Goal: Transaction & Acquisition: Purchase product/service

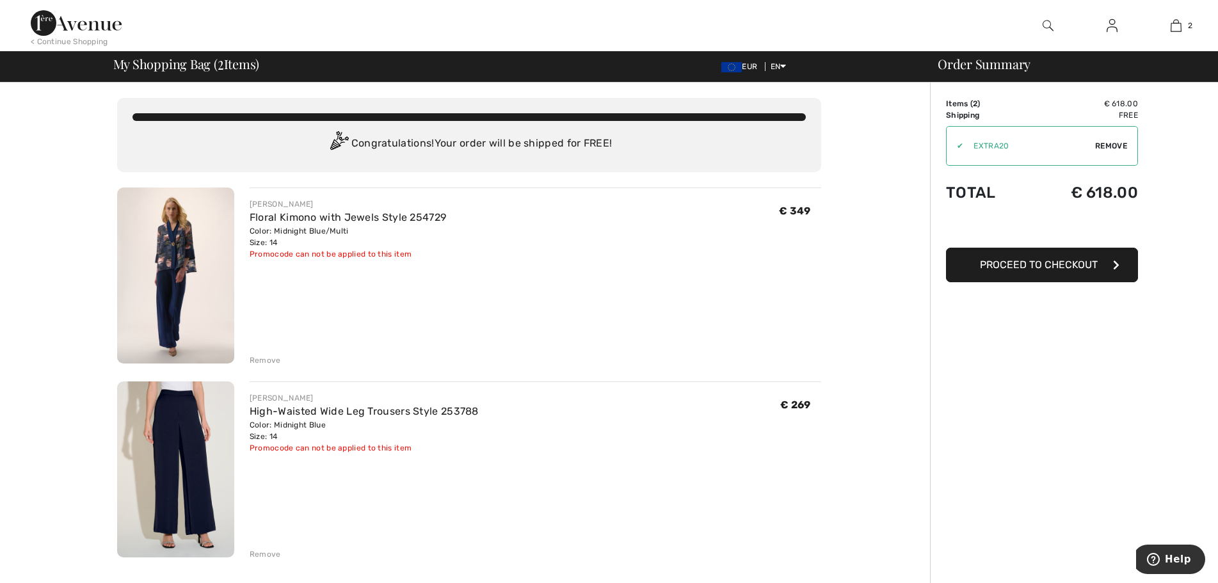
click at [1056, 267] on span "Proceed to Checkout" at bounding box center [1039, 264] width 118 height 12
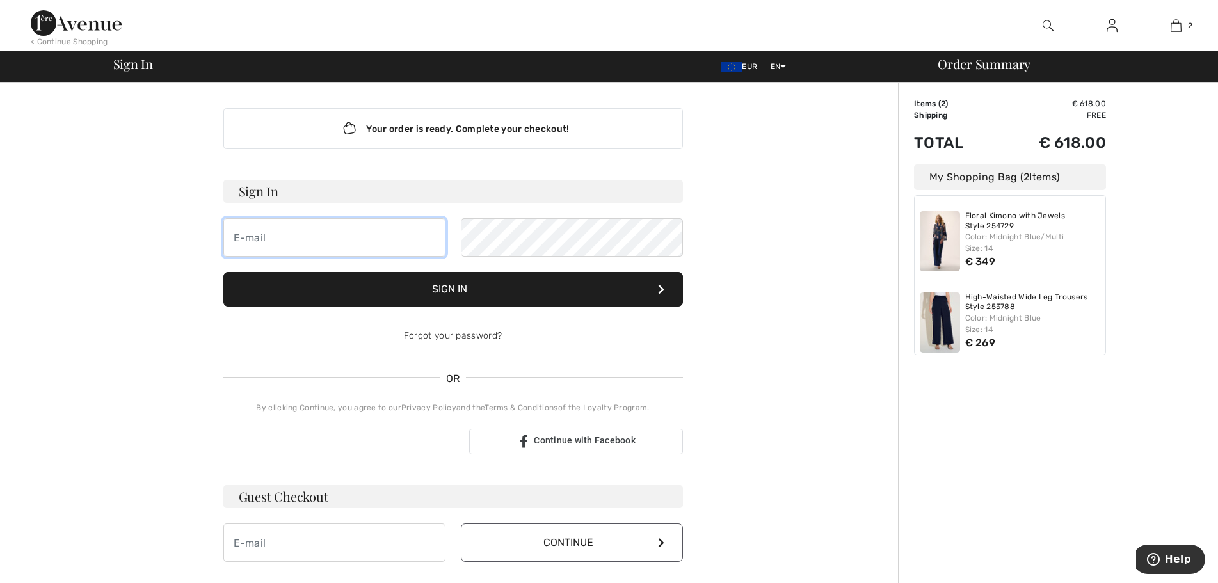
click at [245, 245] on input "email" at bounding box center [334, 237] width 222 height 38
type input "mcnally.roisin9@gmail.com"
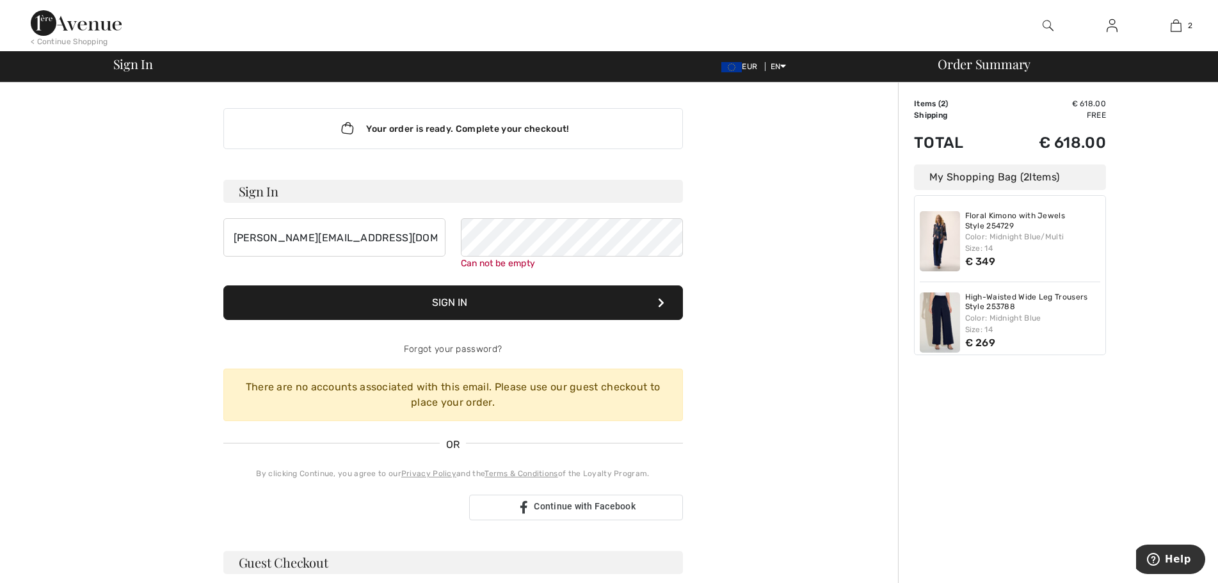
click at [756, 427] on div "Your order is ready. Complete your checkout! Sign In mcnally.roisin9@gmail.com …" at bounding box center [453, 482] width 704 height 798
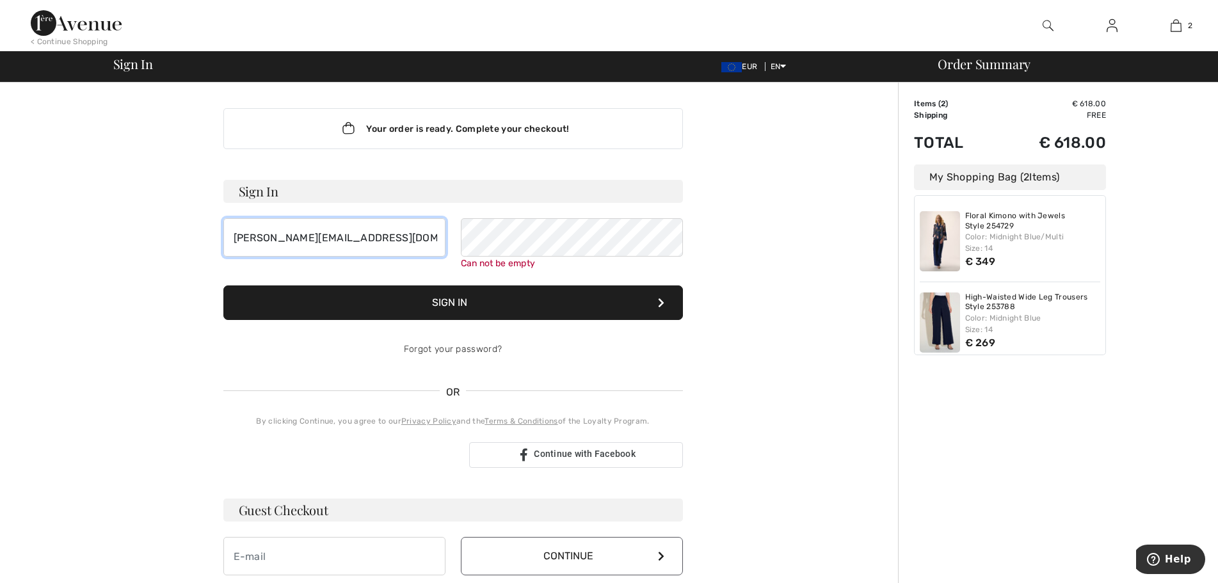
click at [384, 237] on input "mcnally.roisin9@gmail.com" at bounding box center [334, 237] width 222 height 38
click at [555, 258] on div "Can not be empty" at bounding box center [572, 263] width 222 height 13
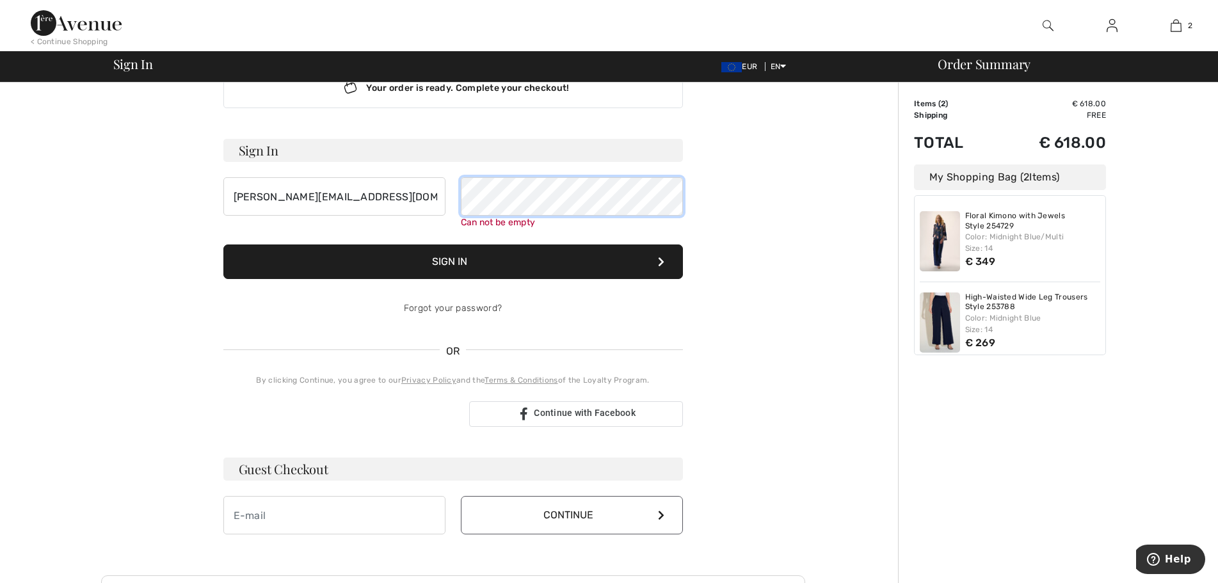
scroll to position [64, 0]
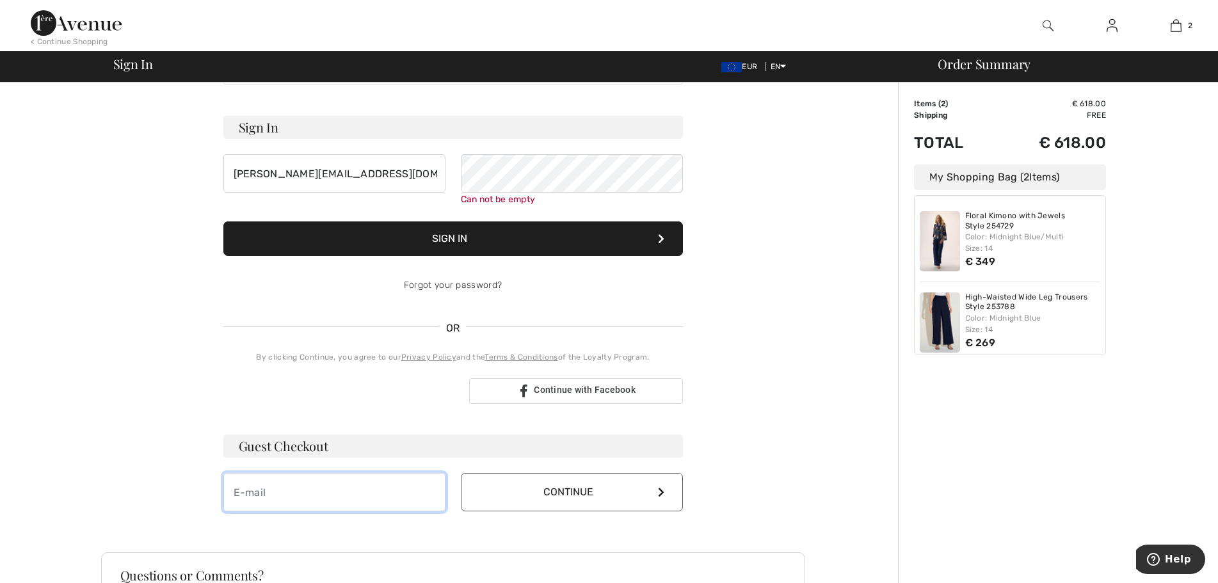
click at [340, 472] on div "Guest Checkout Continue" at bounding box center [452, 472] width 459 height 77
type input "mcnally.roisin9@gmail.com"
drag, startPoint x: 560, startPoint y: 480, endPoint x: 605, endPoint y: 491, distance: 46.9
click at [560, 480] on button "Continue" at bounding box center [572, 492] width 222 height 38
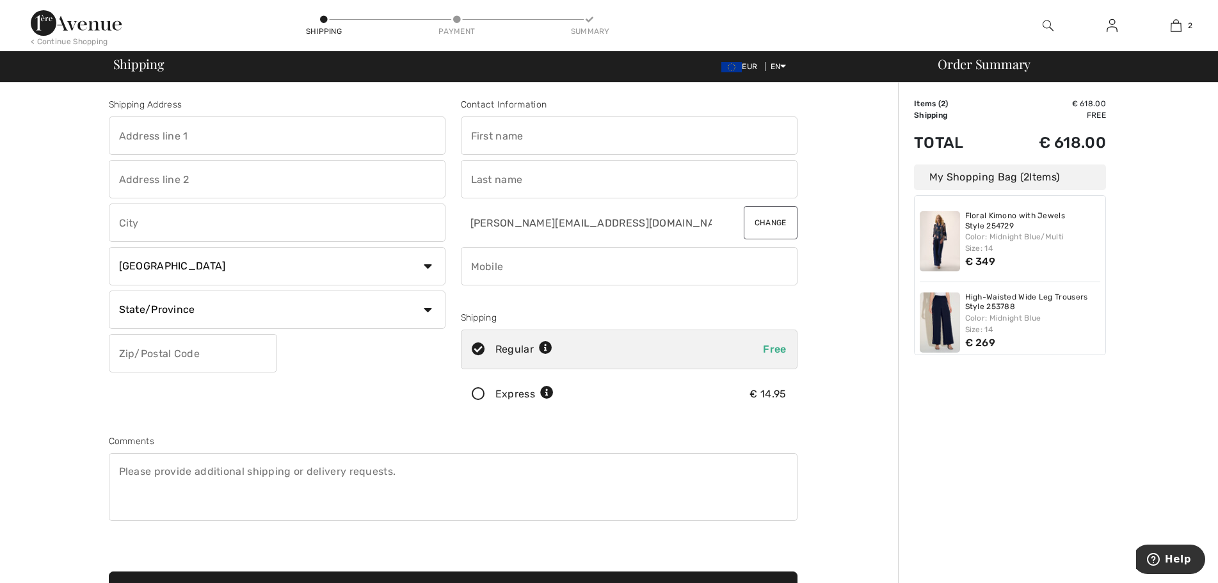
click at [197, 117] on input "text" at bounding box center [277, 135] width 337 height 38
type input "Doonard"
type input "Craughwell"
select select "IE"
select select "GA"
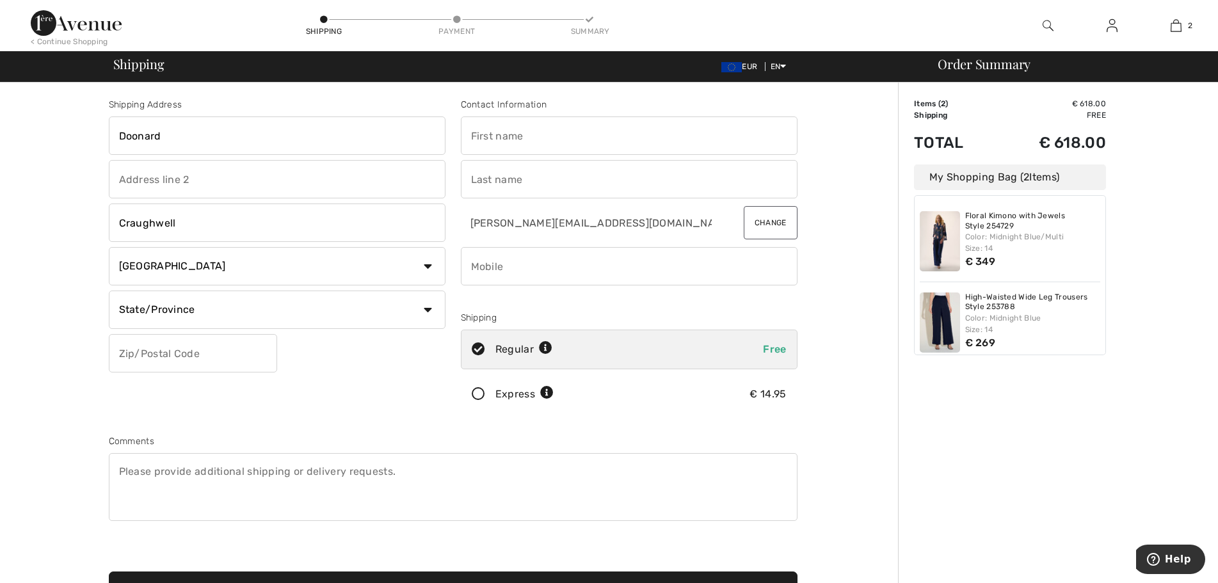
type input "H91VWF4"
type input "Roisin"
type input "Mc Nally"
type input "0872130048"
click at [606, 143] on input "Roisin" at bounding box center [629, 135] width 337 height 38
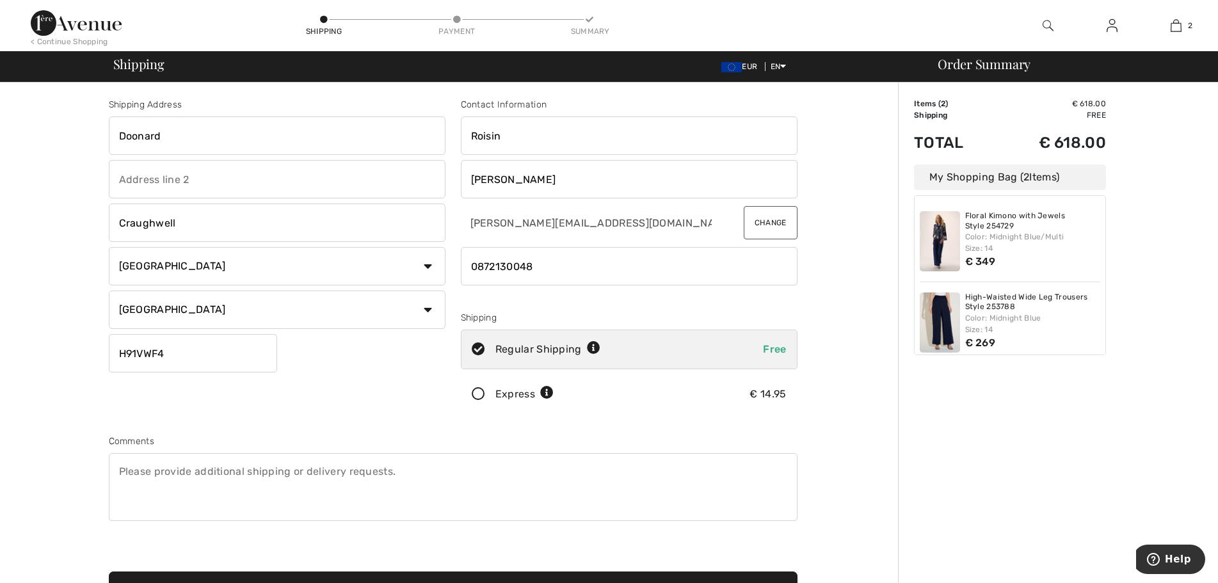
click at [606, 143] on input "Roisin" at bounding box center [629, 135] width 337 height 38
click at [856, 350] on div "Shipping Address Doonard Craughwell Country Canada United States Afghanistan Al…" at bounding box center [453, 458] width 890 height 751
click at [531, 123] on input "Roisin" at bounding box center [629, 135] width 337 height 38
click at [532, 123] on input "Roisin" at bounding box center [629, 135] width 337 height 38
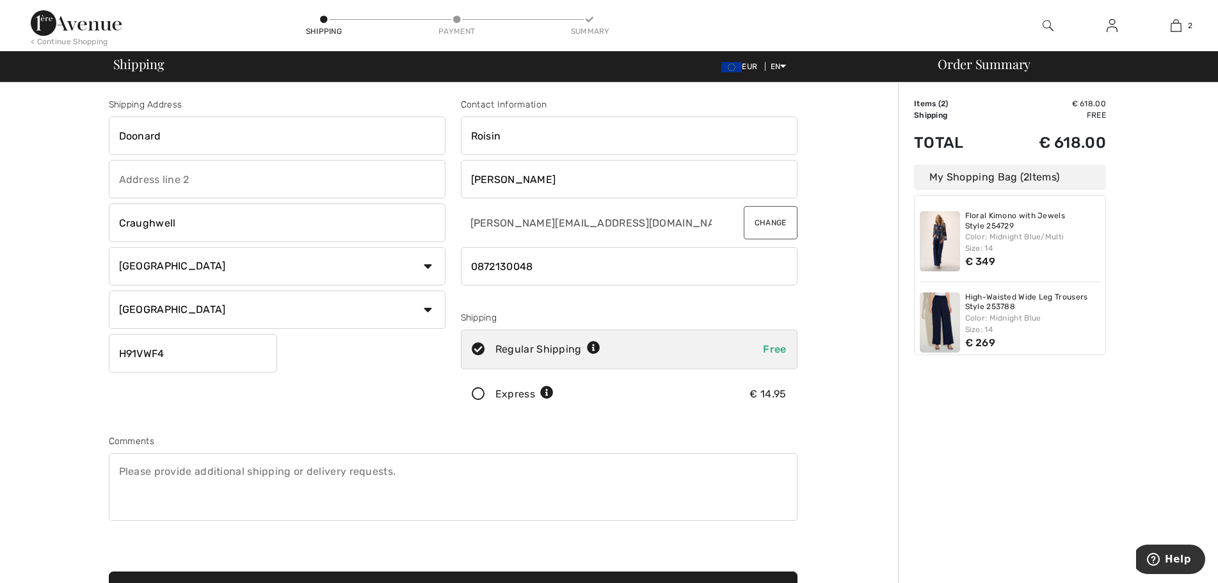
type input "[PERSON_NAME]"
click at [47, 28] on img at bounding box center [76, 23] width 91 height 26
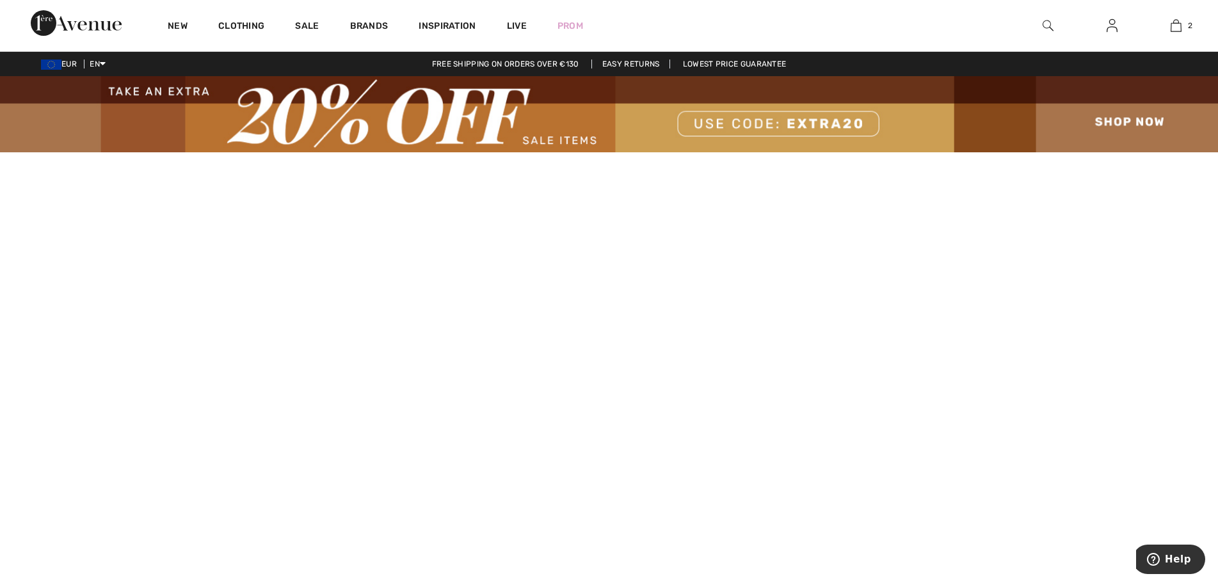
click at [1117, 32] on link at bounding box center [1111, 26] width 31 height 16
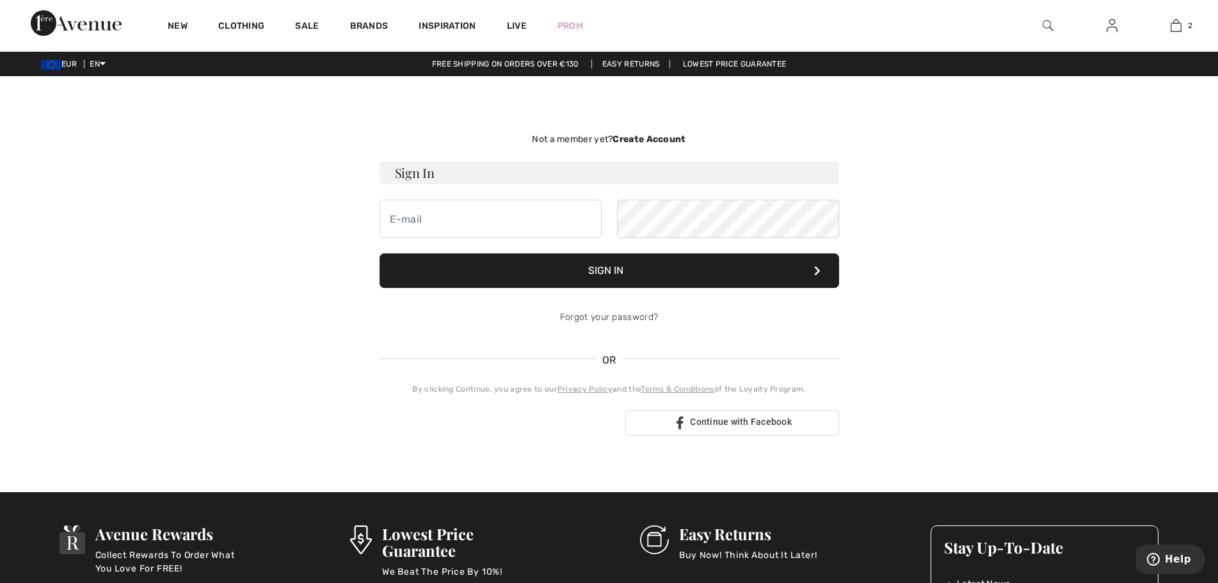
click at [648, 141] on strong "Create Account" at bounding box center [648, 139] width 73 height 11
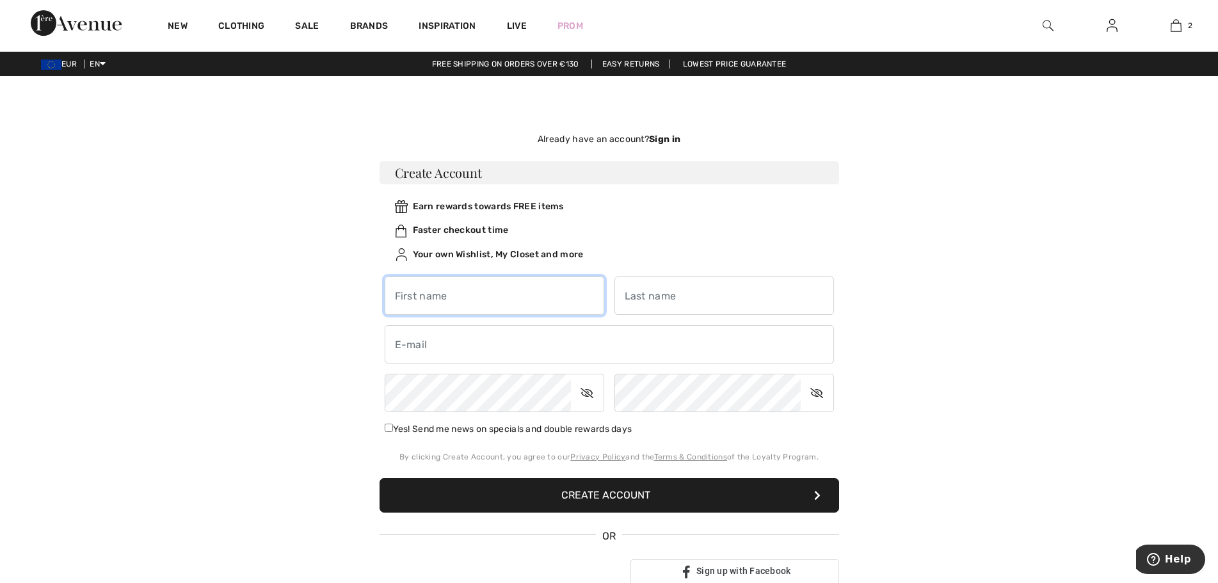
click at [432, 312] on input "text" at bounding box center [494, 295] width 219 height 38
type input "[PERSON_NAME]"
type input "[PERSON_NAME][EMAIL_ADDRESS][DOMAIN_NAME]"
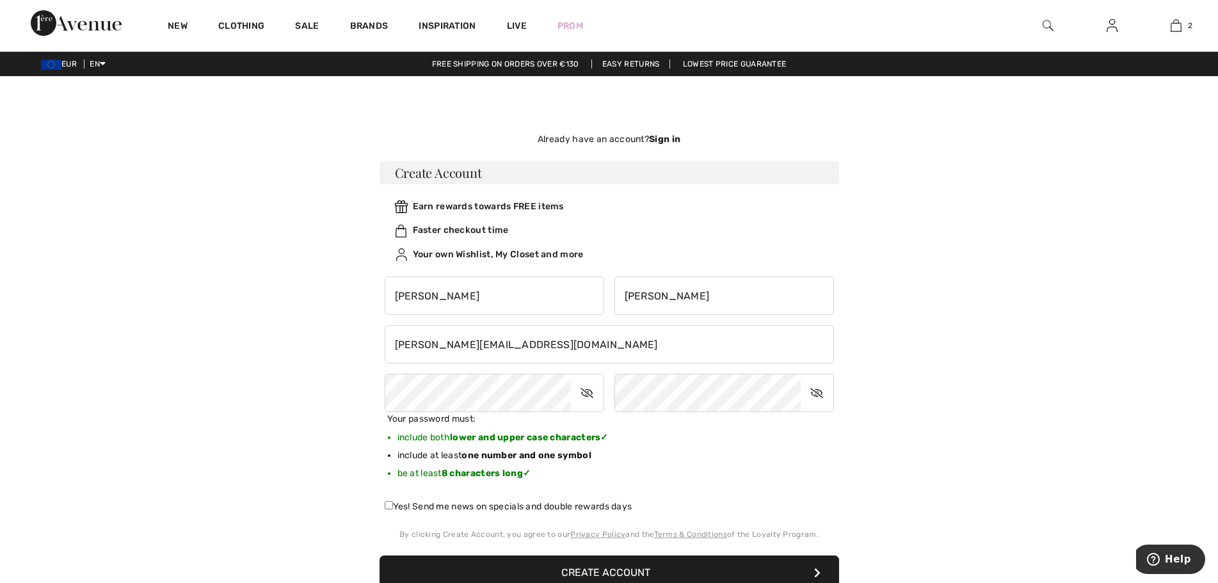
click at [604, 390] on div at bounding box center [494, 393] width 230 height 38
drag, startPoint x: 584, startPoint y: 399, endPoint x: 608, endPoint y: 397, distance: 25.0
click at [591, 398] on icon at bounding box center [587, 392] width 32 height 29
click at [825, 402] on icon at bounding box center [816, 392] width 32 height 29
drag, startPoint x: 772, startPoint y: 447, endPoint x: 683, endPoint y: 492, distance: 99.9
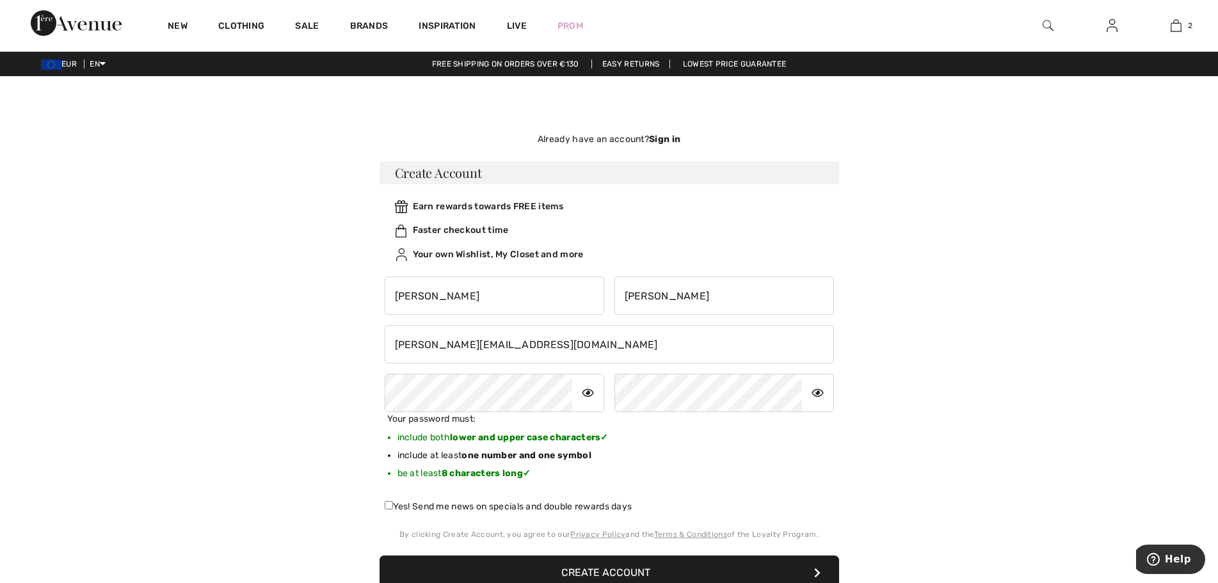
click at [770, 449] on div "Your password must: include both lower and upper case characters ✓ include at l…" at bounding box center [608, 450] width 459 height 77
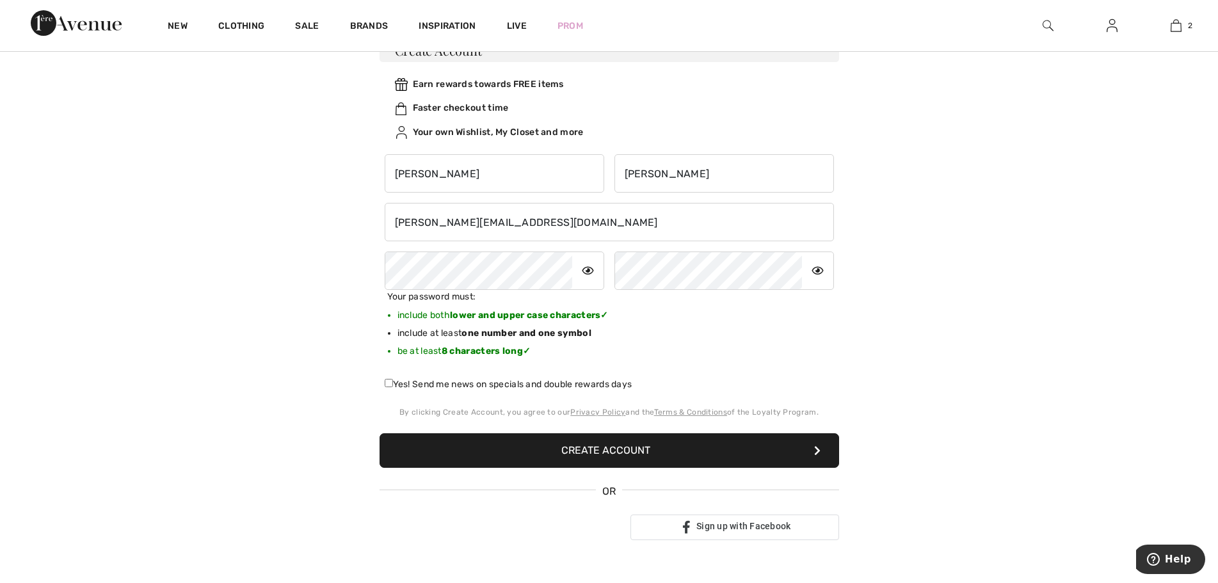
scroll to position [128, 0]
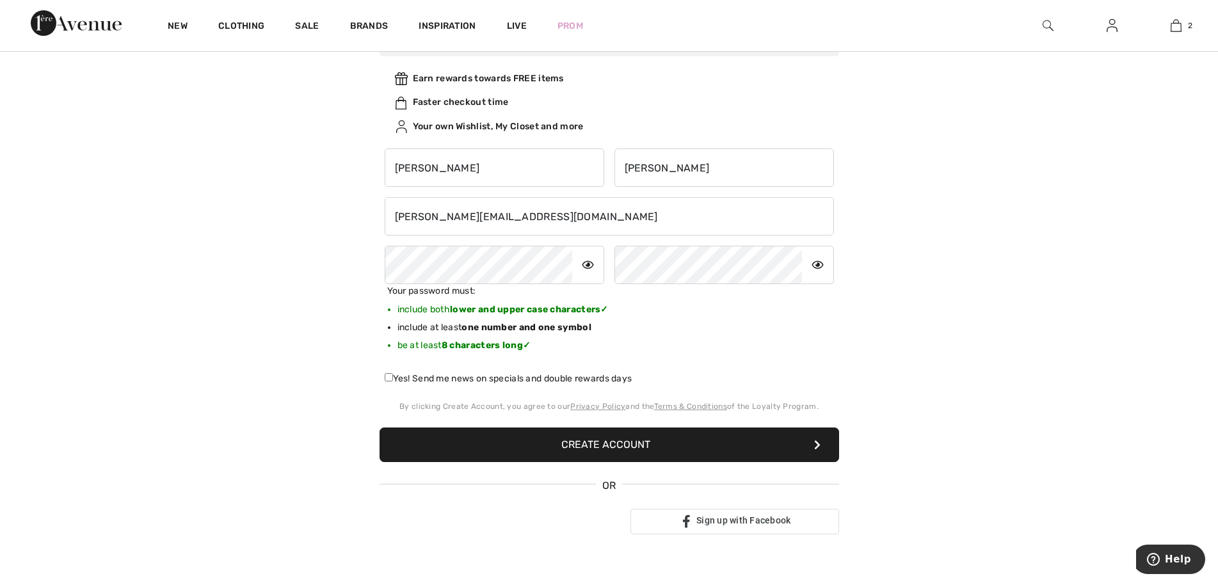
click at [442, 385] on label "Yes! Send me news on specials and double rewards days" at bounding box center [509, 378] width 248 height 13
click at [393, 381] on input "Yes! Send me news on specials and double rewards days" at bounding box center [389, 377] width 8 height 8
checkbox input "true"
click at [610, 458] on button "Create Account" at bounding box center [608, 444] width 459 height 35
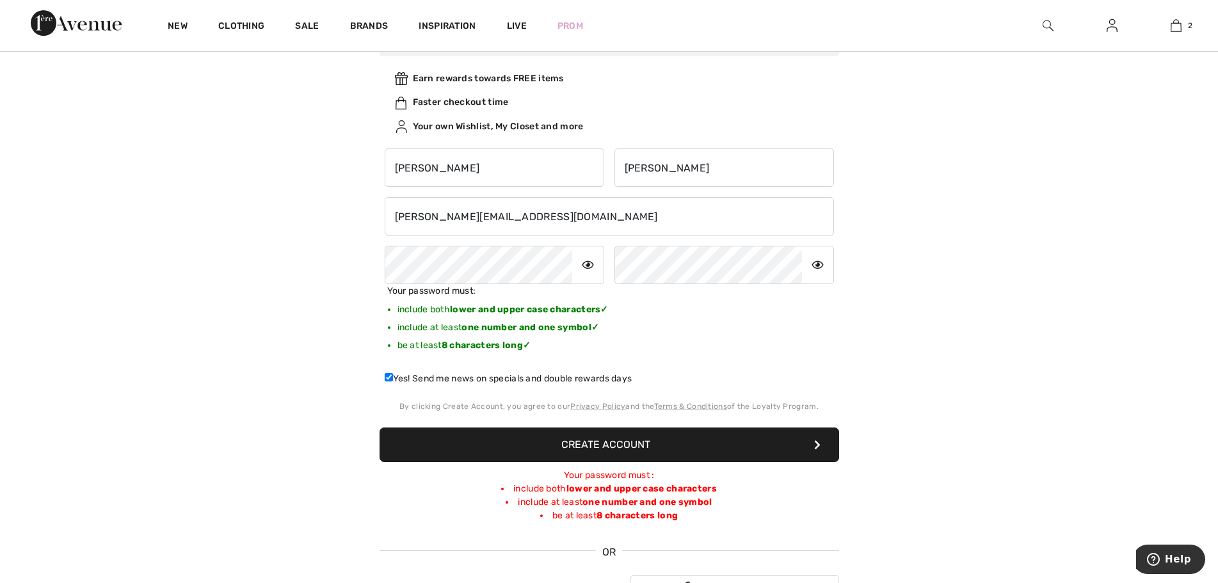
click at [547, 420] on form "Create Account Earn rewards towards FREE items Faster checkout time Your own Wi…" at bounding box center [608, 247] width 459 height 429
click at [574, 437] on button "Create Account" at bounding box center [608, 444] width 459 height 35
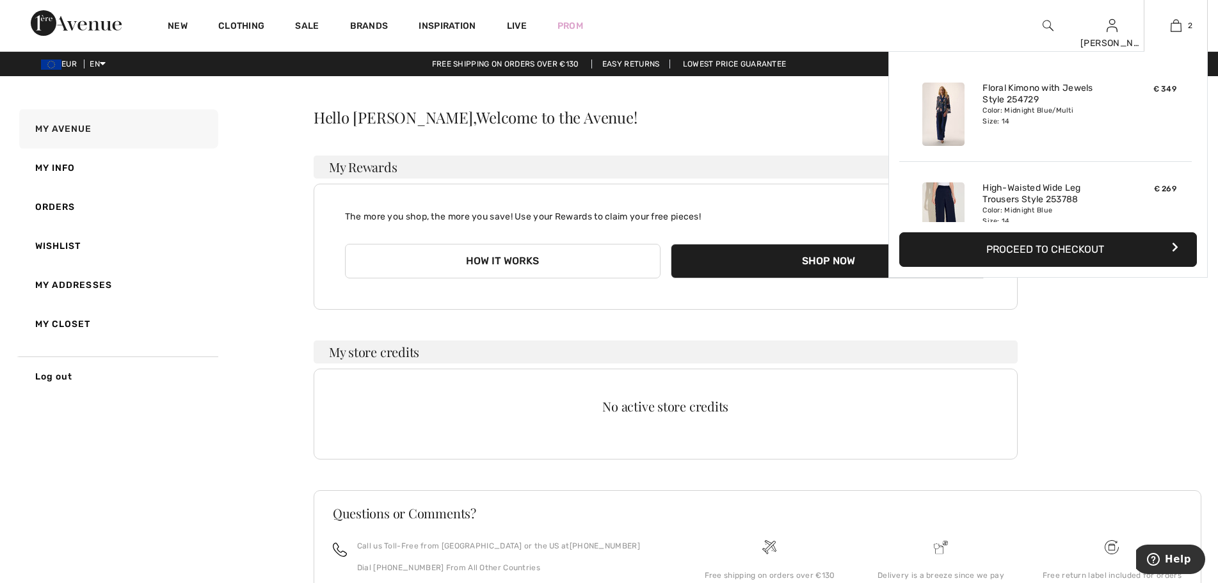
click at [1197, 33] on div "2 Added to Bag Joseph Ribkoff Floral Kimono With Jewels Style 254729 € 349 Colo…" at bounding box center [1175, 25] width 64 height 51
click at [1087, 266] on button "Proceed to Checkout" at bounding box center [1048, 249] width 298 height 35
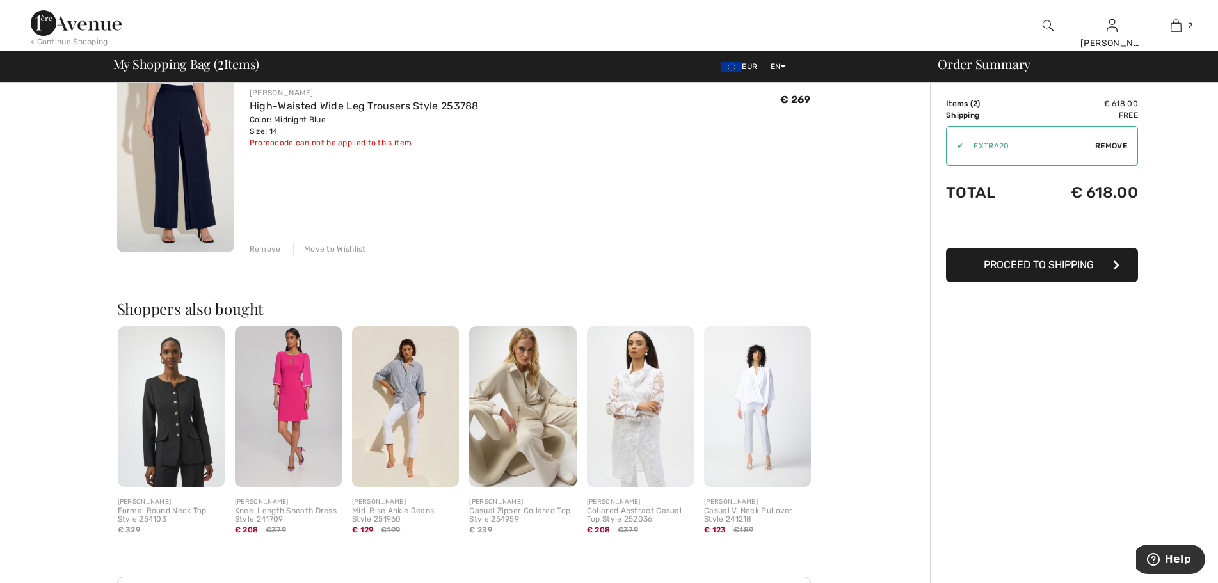
scroll to position [320, 0]
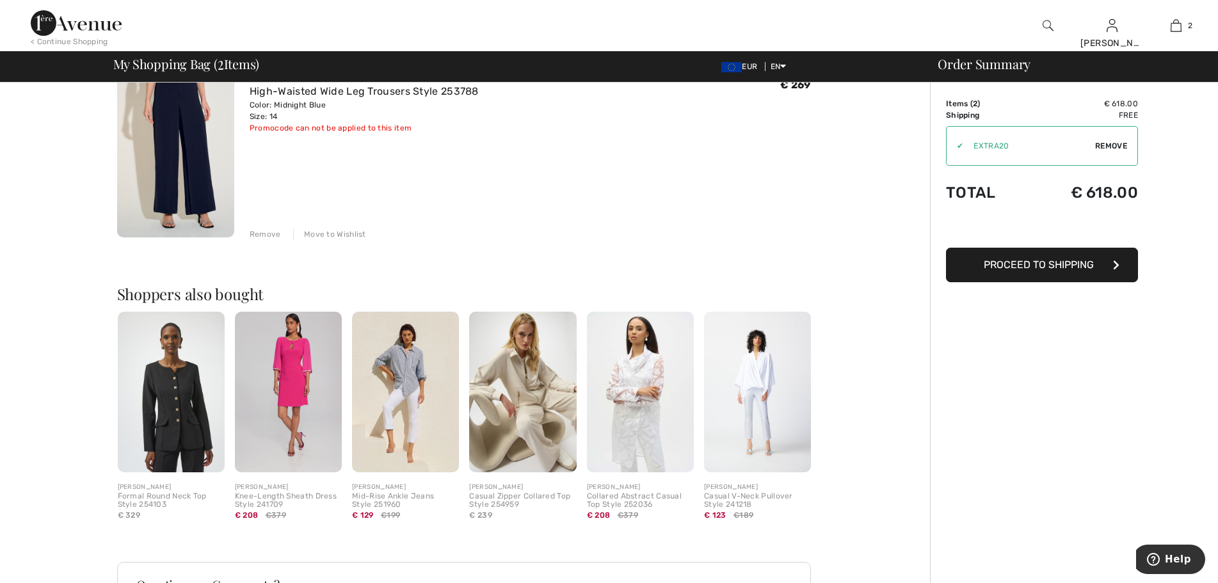
click at [1038, 273] on button "Proceed to Shipping" at bounding box center [1042, 265] width 192 height 35
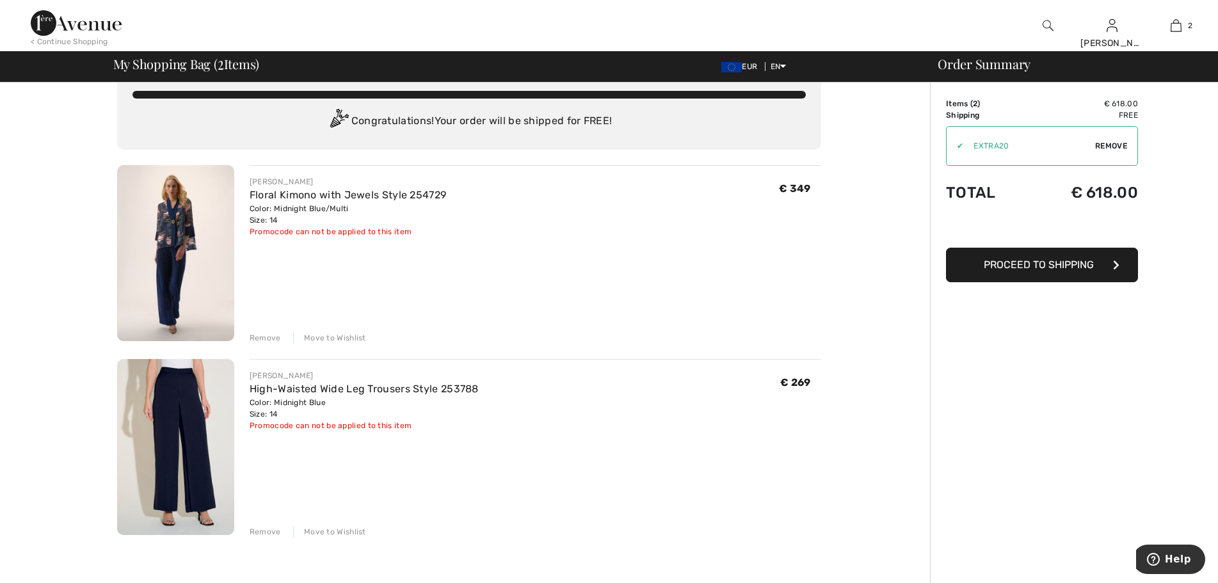
scroll to position [0, 0]
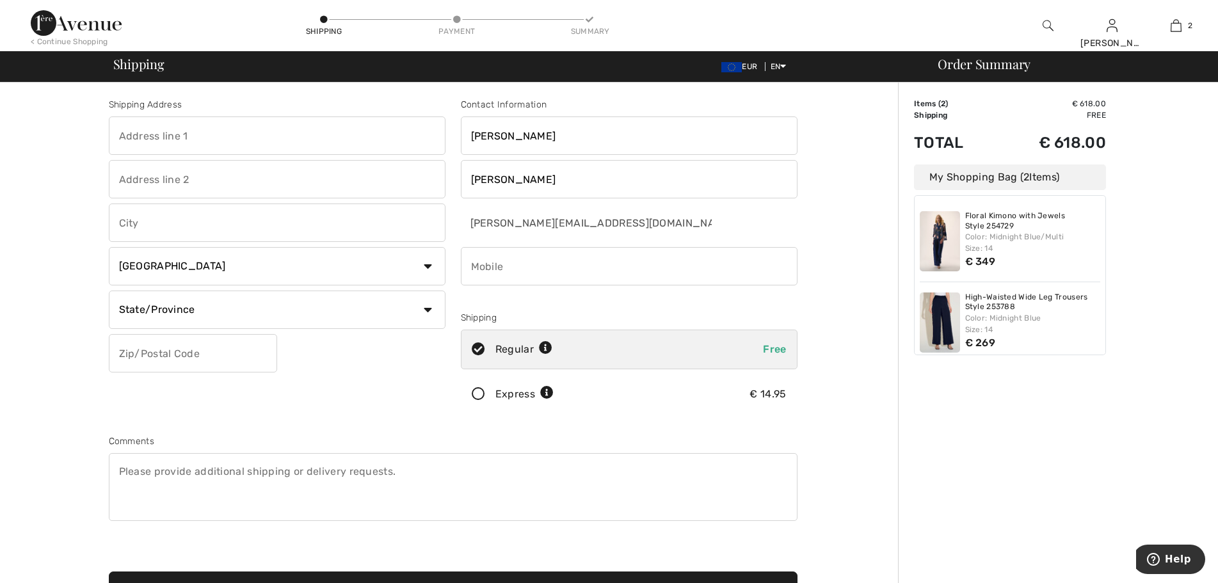
click at [221, 137] on input "text" at bounding box center [277, 135] width 337 height 38
type input "Doonard"
type input "Craughwell"
select select "IE"
select select "GA"
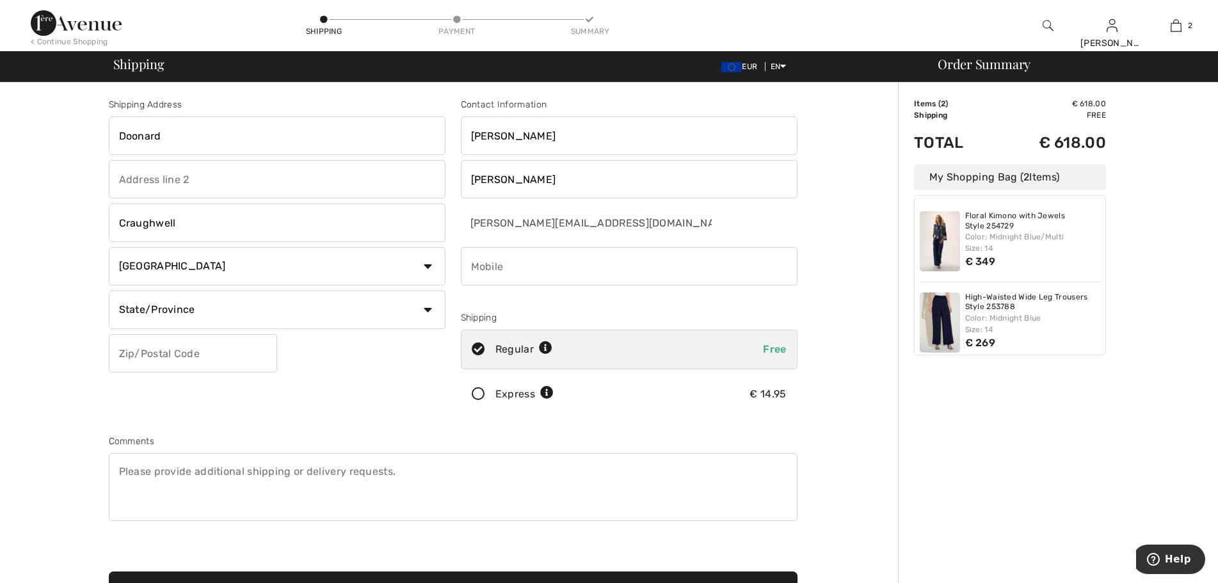
type input "H91VWF4"
type input "0872130048"
click at [354, 389] on div "Shipping Address [GEOGRAPHIC_DATA] [GEOGRAPHIC_DATA] Country [GEOGRAPHIC_DATA] …" at bounding box center [277, 258] width 352 height 321
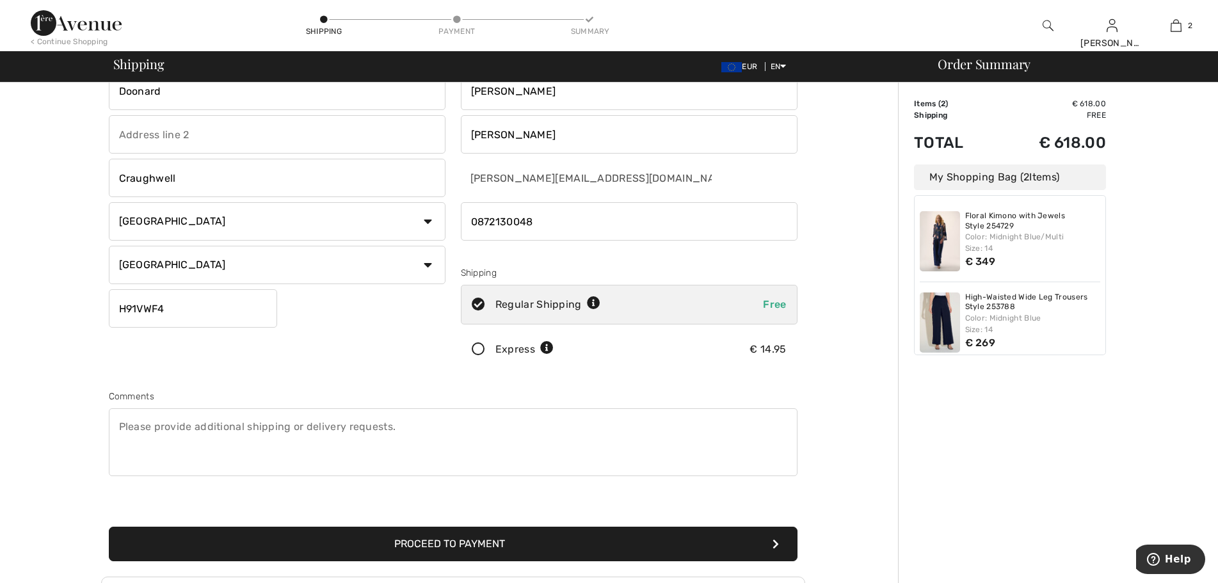
scroll to position [192, 0]
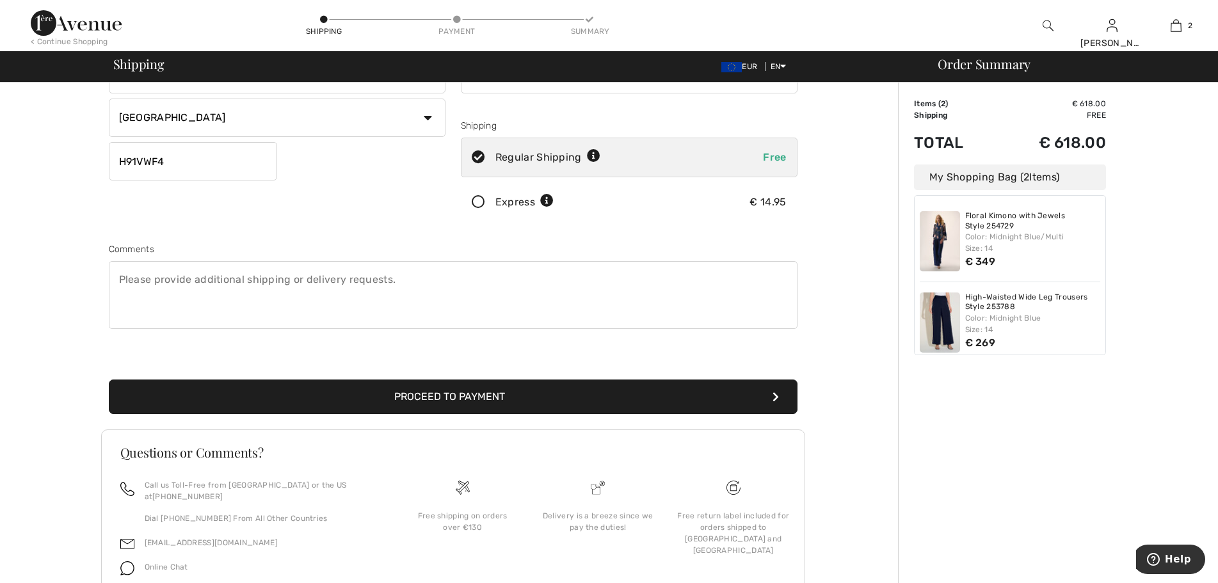
click at [435, 401] on button "Proceed to Payment" at bounding box center [453, 396] width 688 height 35
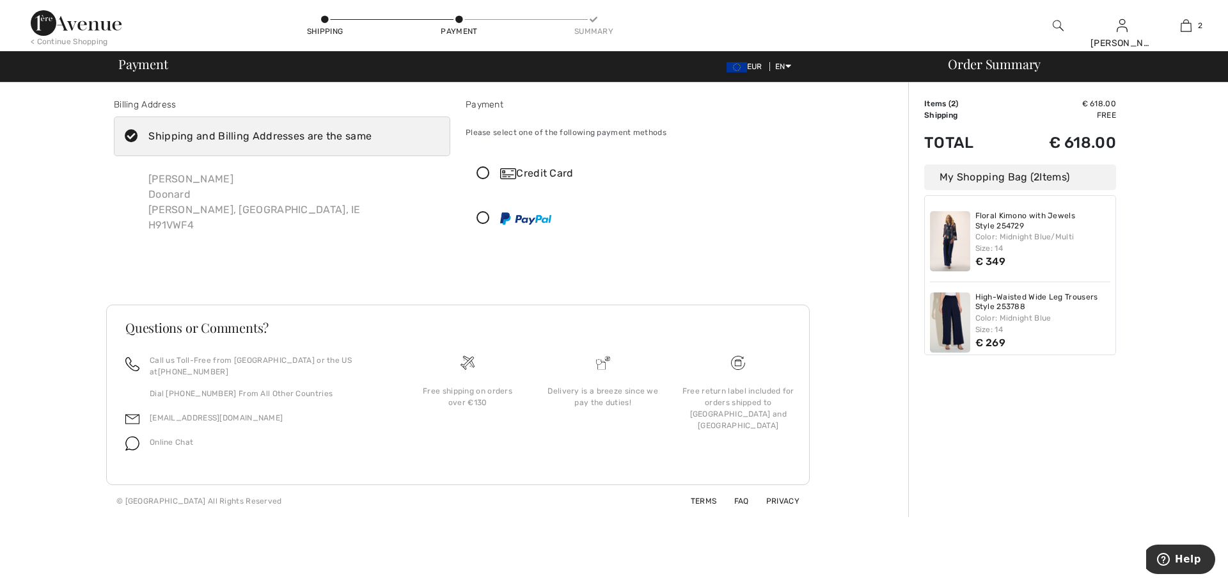
click at [700, 174] on div "Credit Card" at bounding box center [646, 173] width 293 height 15
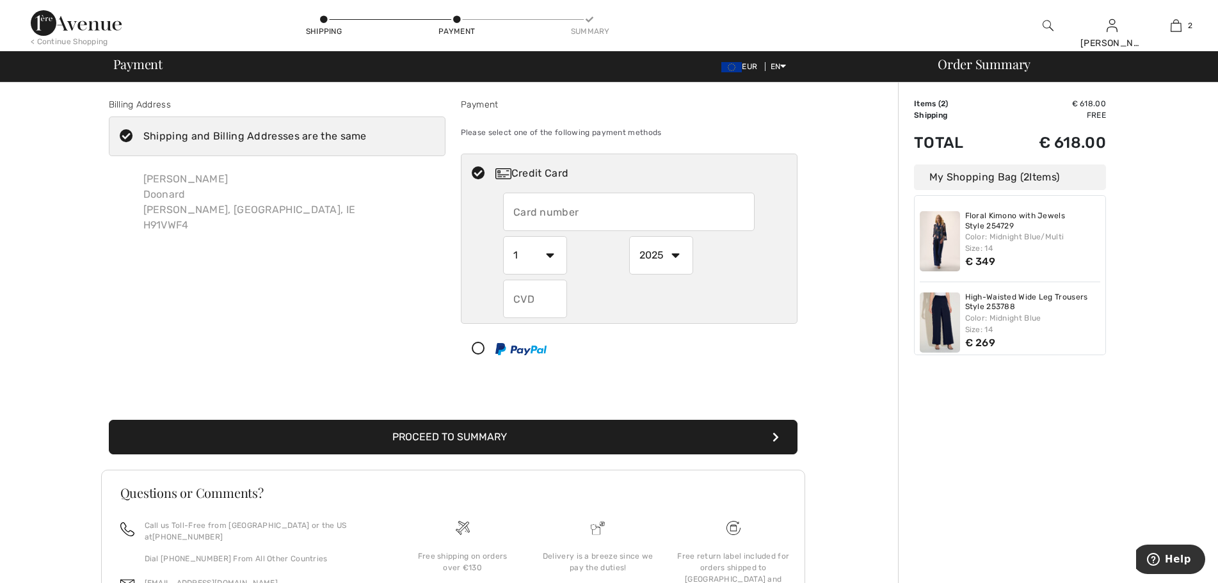
click at [555, 214] on input "text" at bounding box center [628, 212] width 251 height 38
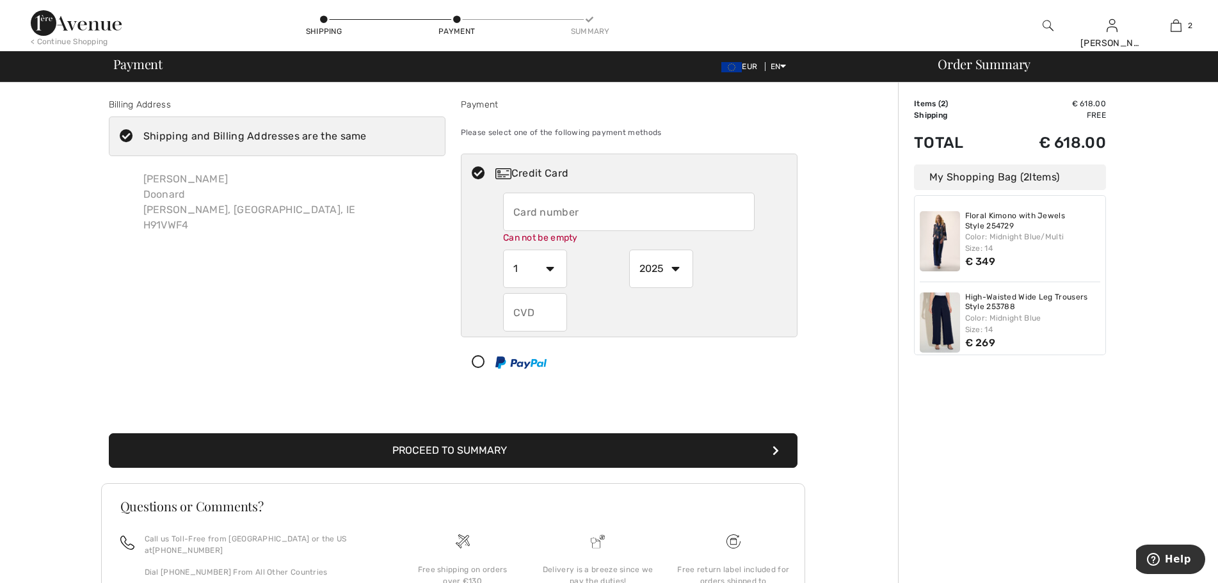
type input "[CREDIT_CARD_NUMBER]"
select select "10"
select select "2029"
type input "399"
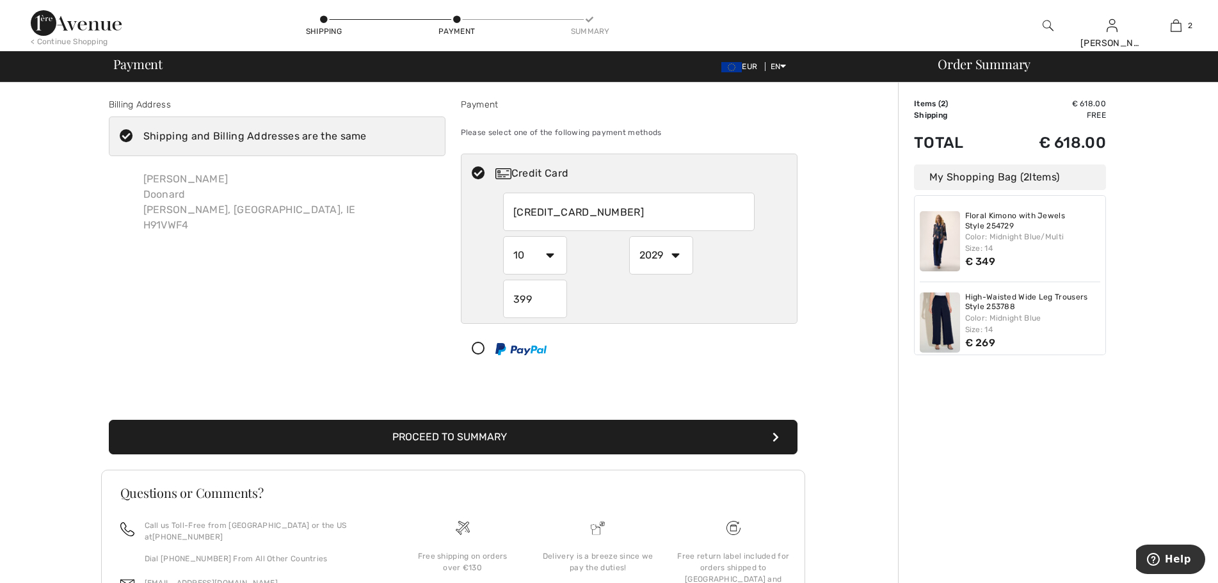
drag, startPoint x: 724, startPoint y: 54, endPoint x: 731, endPoint y: 77, distance: 24.7
click at [724, 55] on div "Payment EUR EN English Français Order Summary" at bounding box center [609, 66] width 1218 height 31
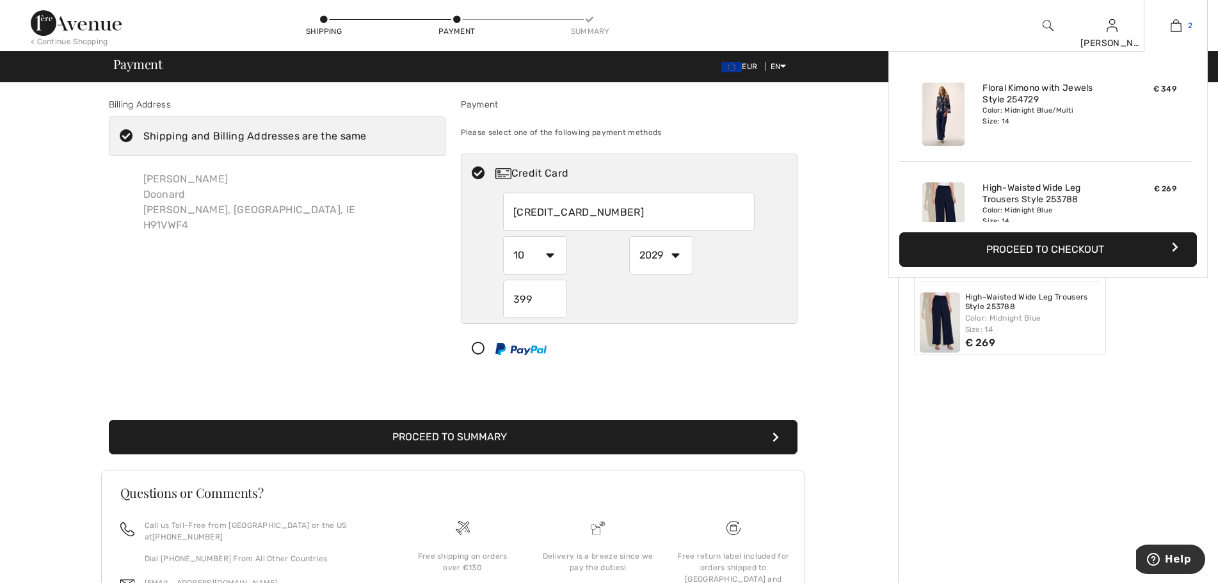
click at [1181, 22] on link "2" at bounding box center [1175, 25] width 63 height 15
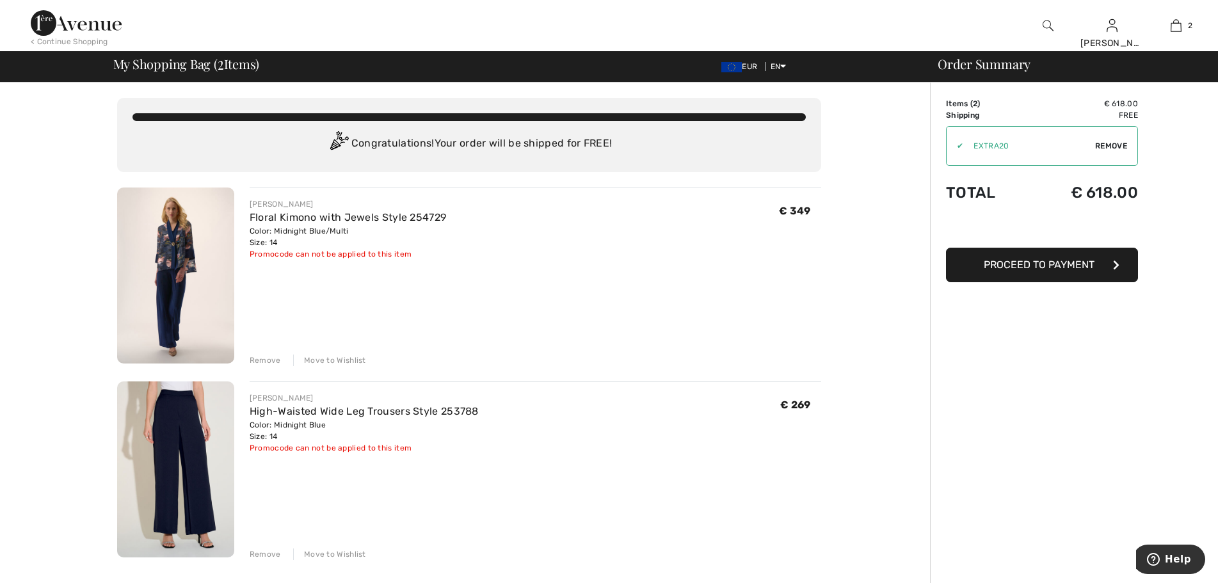
click at [1068, 270] on span "Proceed to Payment" at bounding box center [1038, 264] width 111 height 12
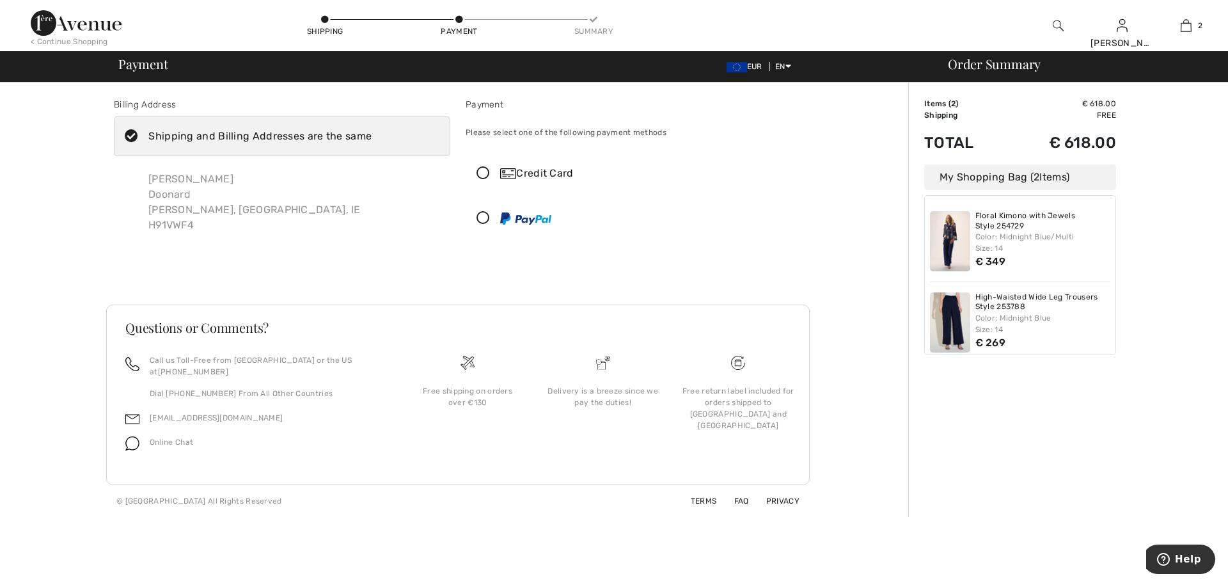
click at [474, 175] on icon at bounding box center [483, 173] width 34 height 13
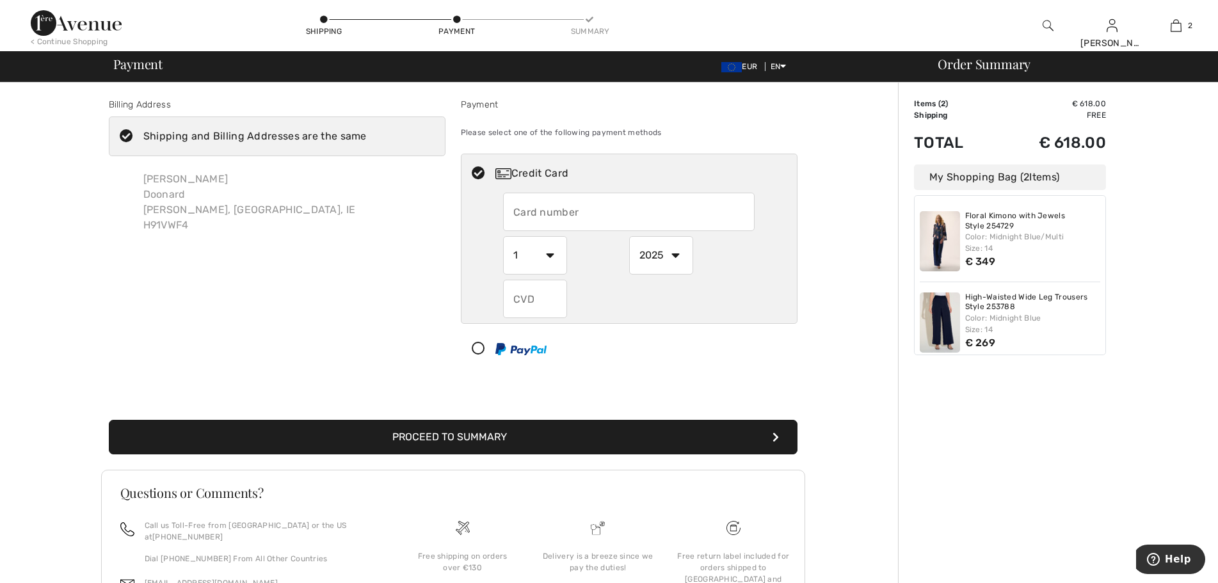
click at [546, 214] on input "text" at bounding box center [628, 212] width 251 height 38
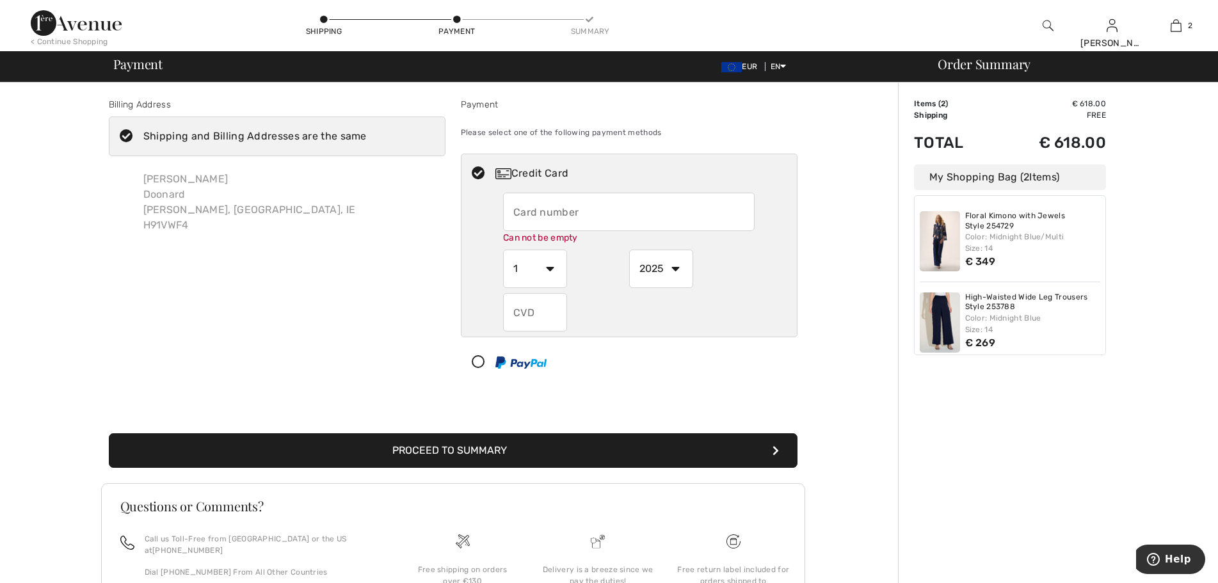
type input "[CREDIT_CARD_NUMBER]"
select select "10"
select select "2029"
type input "399"
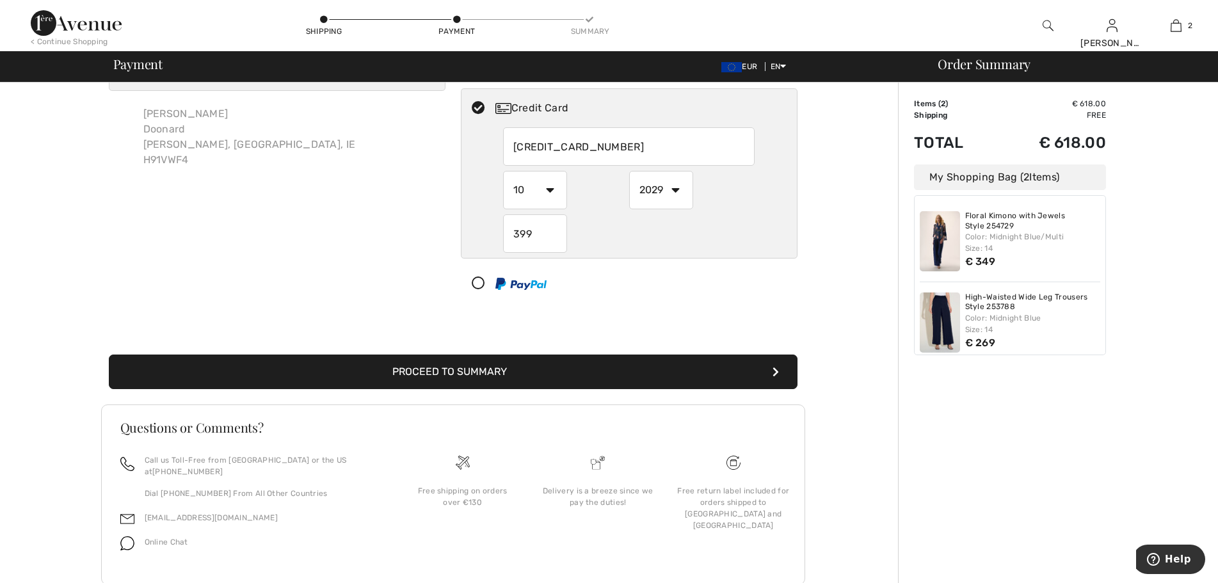
scroll to position [88, 0]
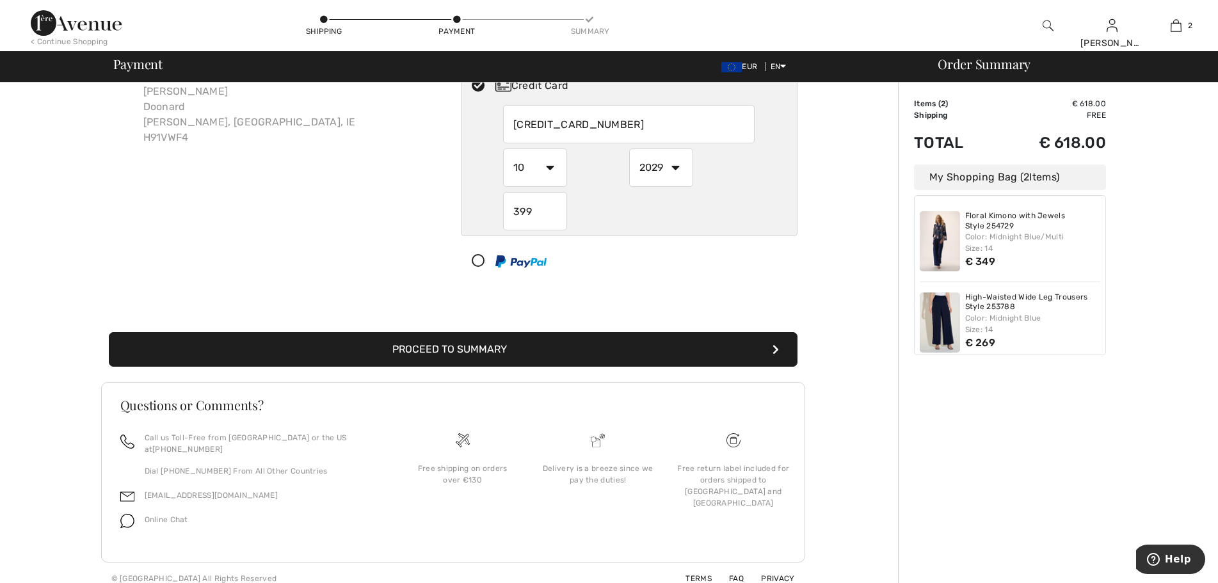
click at [416, 352] on button "Proceed to Summary" at bounding box center [453, 349] width 688 height 35
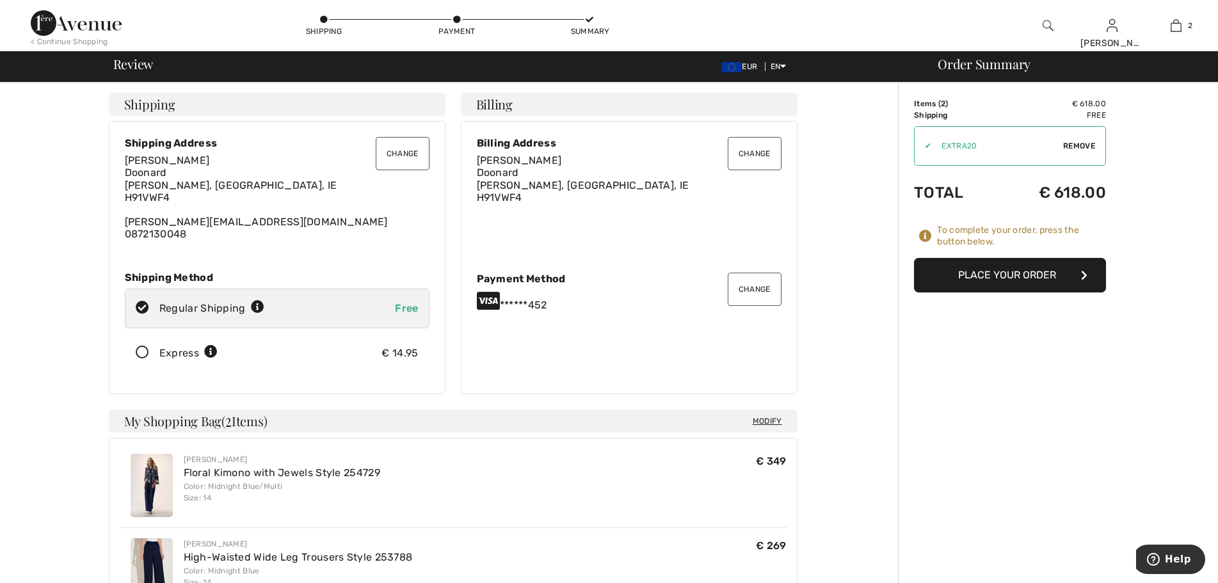
click at [1082, 145] on span "Remove" at bounding box center [1079, 146] width 32 height 12
drag, startPoint x: 1029, startPoint y: 143, endPoint x: 1004, endPoint y: 143, distance: 25.0
click at [1028, 143] on input "TEXT" at bounding box center [991, 146] width 155 height 38
drag, startPoint x: 1001, startPoint y: 143, endPoint x: 945, endPoint y: 156, distance: 57.9
click at [945, 156] on input "TEXT" at bounding box center [991, 146] width 155 height 38
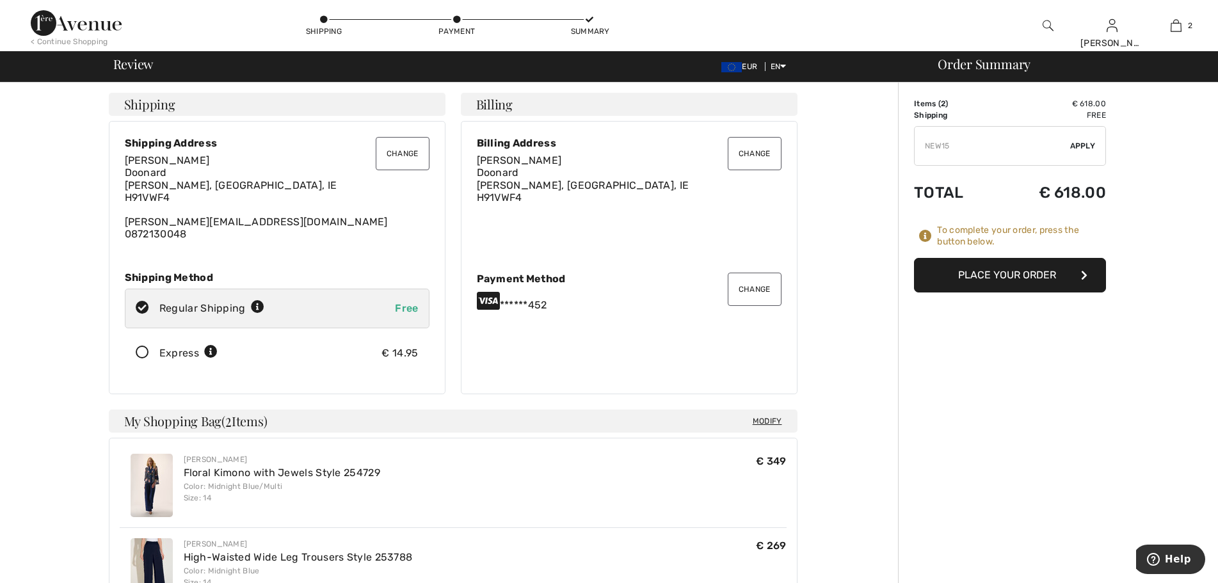
type input "NEW15"
click at [1092, 147] on span "Apply" at bounding box center [1083, 146] width 26 height 12
drag, startPoint x: 1168, startPoint y: 248, endPoint x: 1164, endPoint y: 254, distance: 6.9
click at [1164, 254] on div "Order Summary Details Items ( 2 ) € 618.00 Promo code € 0.00 Shipping Free Tax1…" at bounding box center [1058, 539] width 320 height 913
drag, startPoint x: 1055, startPoint y: 187, endPoint x: 1087, endPoint y: 196, distance: 33.2
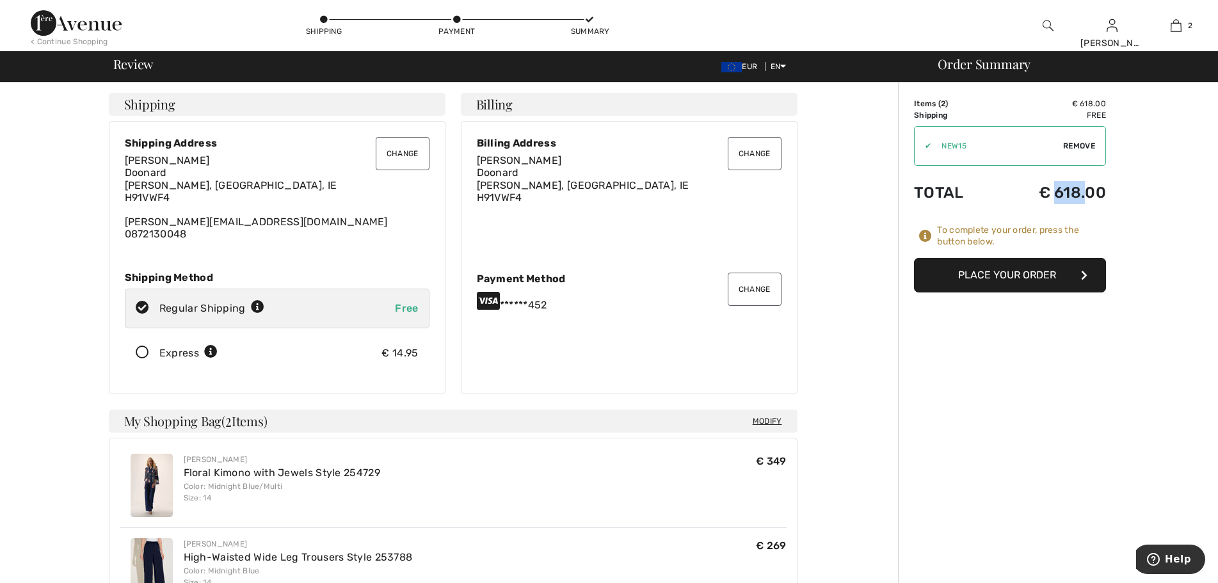
click at [1087, 196] on td "€ 618.00" at bounding box center [1050, 193] width 111 height 44
drag, startPoint x: 1126, startPoint y: 263, endPoint x: 1123, endPoint y: 270, distance: 7.7
click at [1123, 270] on div "Order Summary Details Items ( 2 ) € 618.00 Promo code € 0.00 Shipping Free Tax1…" at bounding box center [1058, 539] width 320 height 913
click at [532, 315] on div "Change Billing Address Pauline Mc Nally Doonard Craughwell, GA, IE H91VWF4 Chan…" at bounding box center [629, 257] width 337 height 273
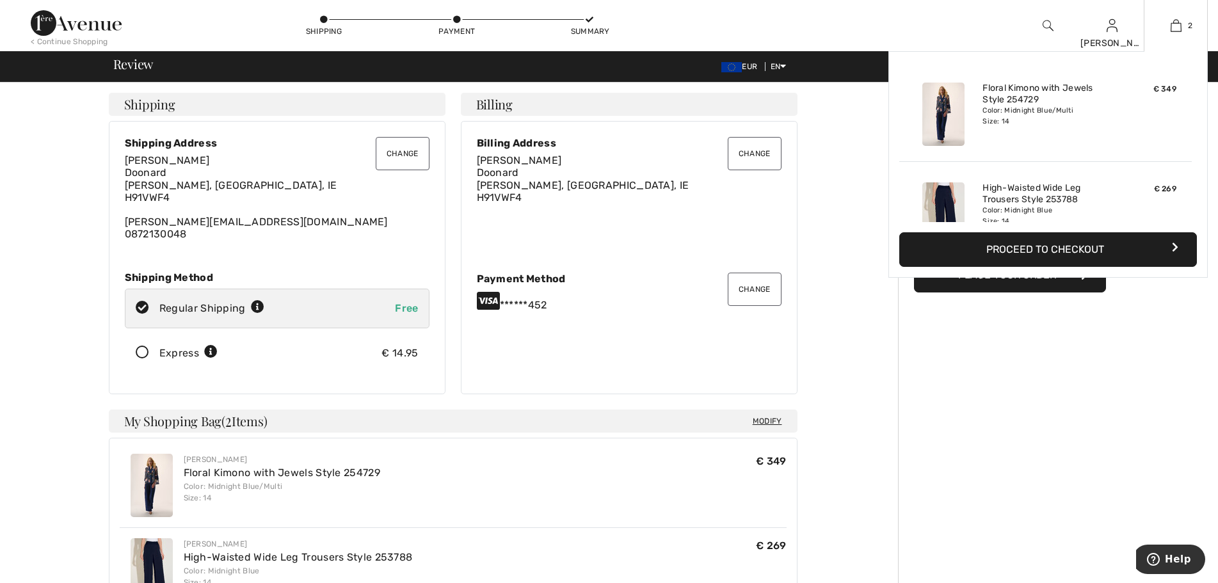
click at [1176, 33] on div "2 Added to Bag Joseph Ribkoff Floral Kimono With Jewels Style 254729 € 349 Colo…" at bounding box center [1175, 25] width 64 height 51
click at [1179, 27] on img at bounding box center [1175, 25] width 11 height 15
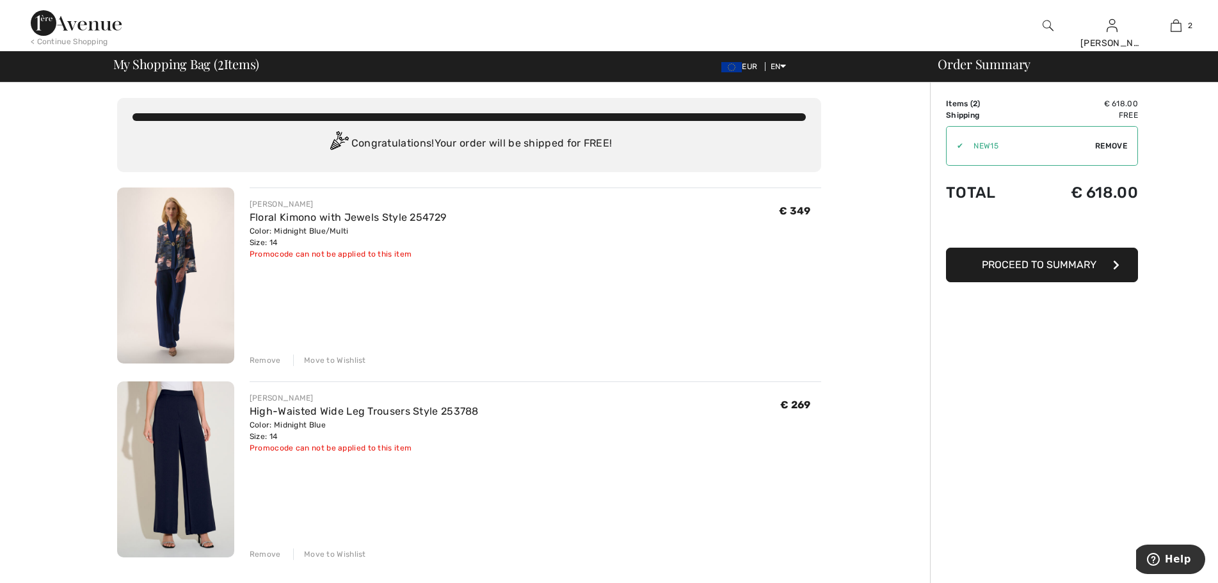
click at [351, 255] on div "Promocode can not be applied to this item" at bounding box center [348, 254] width 196 height 12
drag, startPoint x: 351, startPoint y: 255, endPoint x: 341, endPoint y: 258, distance: 10.7
click at [351, 255] on div "Promocode can not be applied to this item" at bounding box center [348, 254] width 196 height 12
drag, startPoint x: 338, startPoint y: 261, endPoint x: 339, endPoint y: 272, distance: 11.0
click at [338, 262] on div "[PERSON_NAME] Floral Kimono with Jewels Style 254729 Color: Midnight Blue/Multi…" at bounding box center [535, 276] width 571 height 179
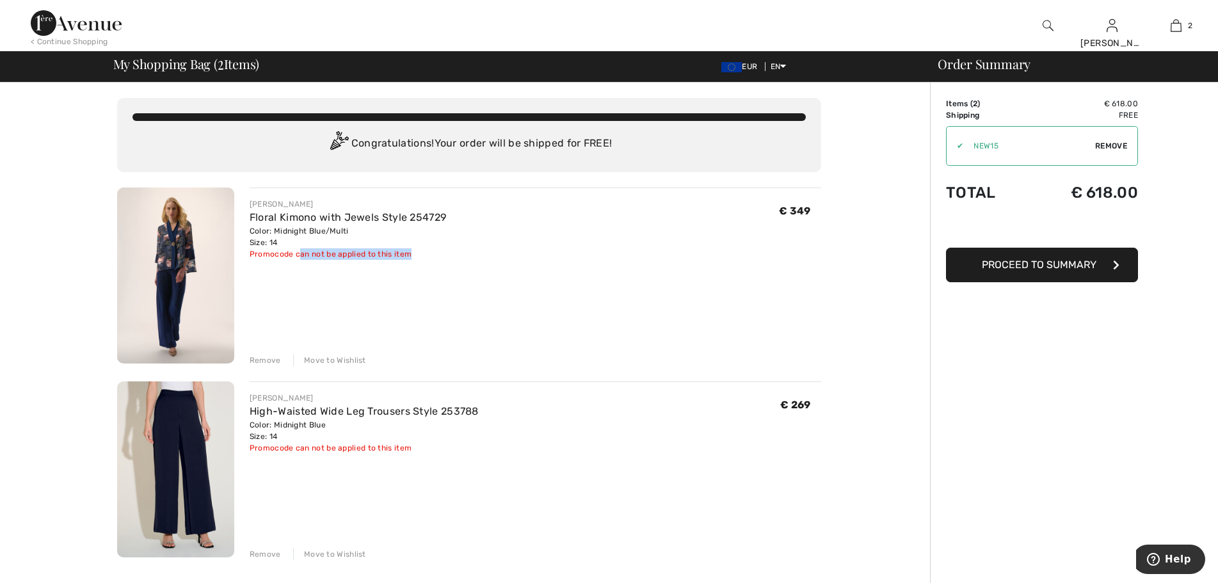
drag, startPoint x: 300, startPoint y: 257, endPoint x: 409, endPoint y: 268, distance: 110.0
click at [409, 268] on div "[PERSON_NAME] Floral Kimono with Jewels Style 254729 Color: Midnight Blue/Multi…" at bounding box center [535, 276] width 571 height 179
drag, startPoint x: 422, startPoint y: 282, endPoint x: 451, endPoint y: 299, distance: 33.6
click at [423, 282] on div "[PERSON_NAME] Floral Kimono with Jewels Style 254729 Color: Midnight Blue/Multi…" at bounding box center [535, 276] width 571 height 179
click at [635, 260] on div "[PERSON_NAME] Floral Kimono with Jewels Style 254729 Color: Midnight Blue/Multi…" at bounding box center [535, 276] width 571 height 179
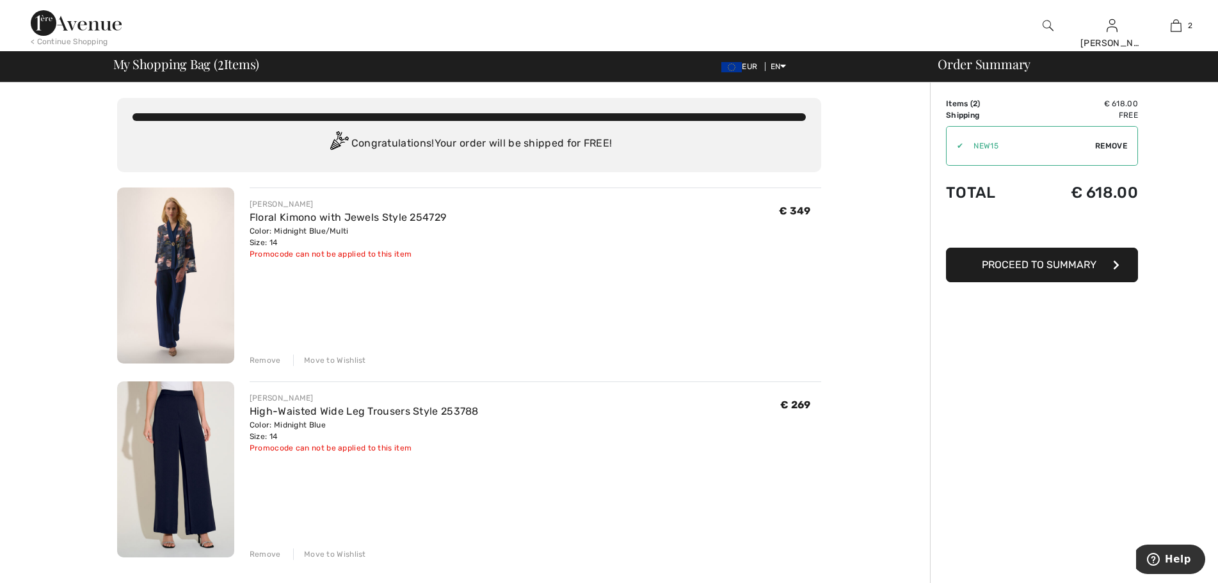
click at [1040, 271] on button "Proceed to Summary" at bounding box center [1042, 265] width 192 height 35
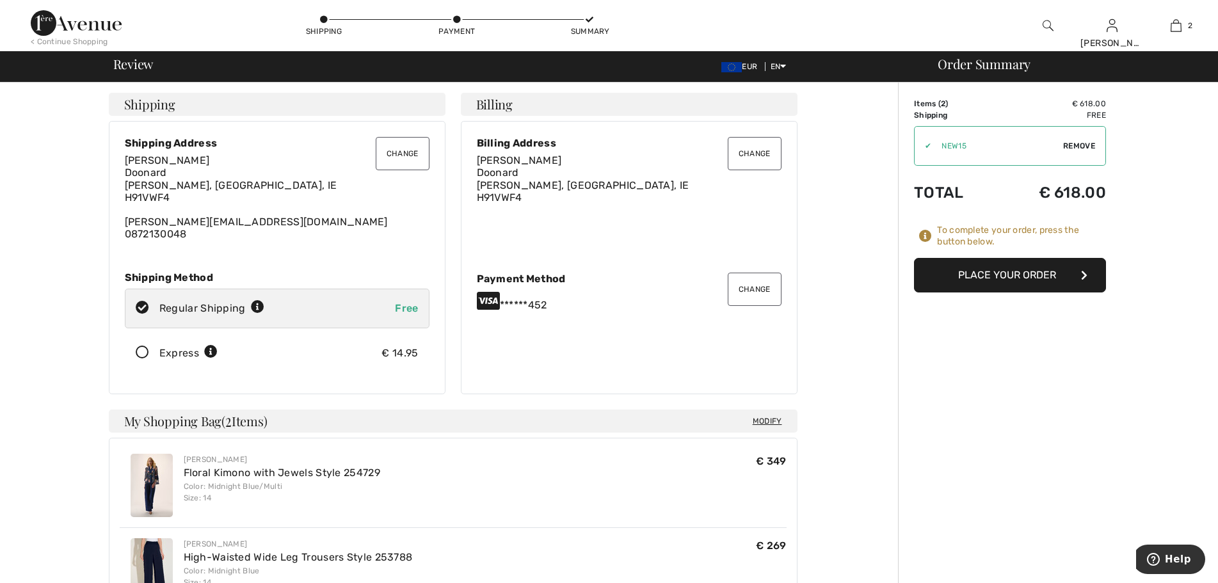
click at [646, 308] on div "******452" at bounding box center [629, 300] width 305 height 20
click at [511, 194] on span "Doonard Craughwell, GA, IE H91VWF4" at bounding box center [583, 184] width 212 height 36
click at [523, 188] on span "Doonard Craughwell, GA, IE H91VWF4" at bounding box center [583, 184] width 212 height 36
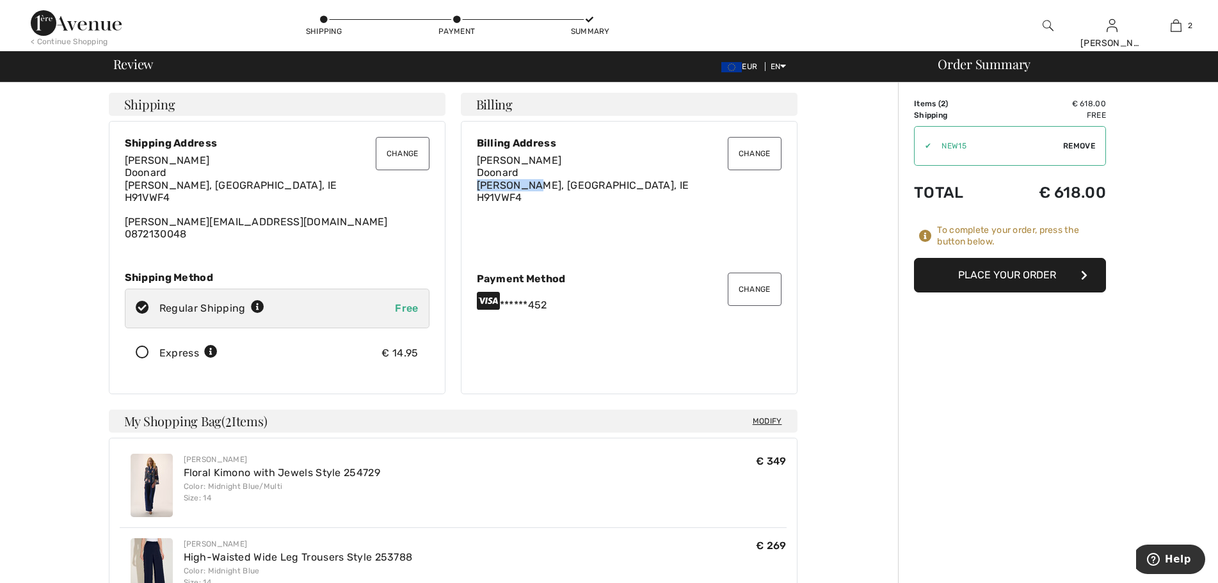
click at [523, 188] on span "Doonard Craughwell, GA, IE H91VWF4" at bounding box center [583, 184] width 212 height 36
drag, startPoint x: 131, startPoint y: 148, endPoint x: 333, endPoint y: 163, distance: 202.7
click at [341, 160] on div "Change Shipping Address Pauline Mc Nally Doonard Craughwell, GA, IE H91VWF4 mcn…" at bounding box center [277, 189] width 305 height 104
drag, startPoint x: 191, startPoint y: 217, endPoint x: 161, endPoint y: 229, distance: 33.0
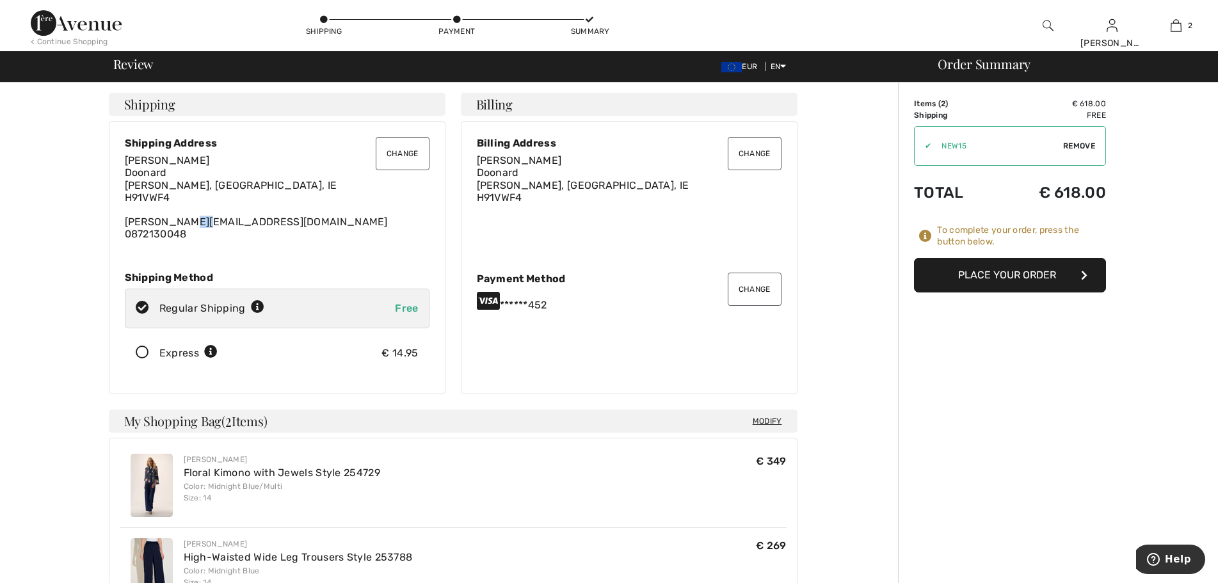
click at [179, 221] on div "Pauline Mc Nally Doonard Craughwell, GA, IE H91VWF4 mcnally.roisin9@gmail.com 0…" at bounding box center [277, 197] width 305 height 86
click at [150, 228] on div "Pauline Mc Nally Doonard Craughwell, GA, IE H91VWF4 mcnally.roisin9@gmail.com 0…" at bounding box center [277, 197] width 305 height 86
drag, startPoint x: 150, startPoint y: 228, endPoint x: 147, endPoint y: 244, distance: 16.3
click at [150, 234] on div "Pauline Mc Nally Doonard Craughwell, GA, IE H91VWF4 mcnally.roisin9@gmail.com 0…" at bounding box center [277, 197] width 305 height 86
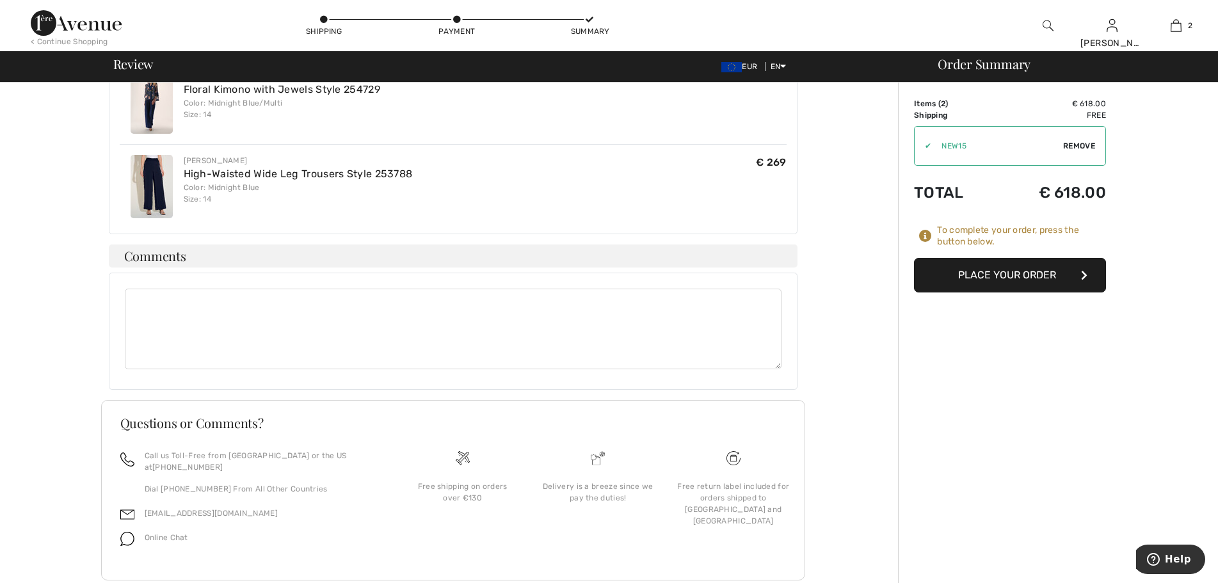
scroll to position [384, 0]
click at [1067, 276] on button "Place Your Order" at bounding box center [1010, 275] width 192 height 35
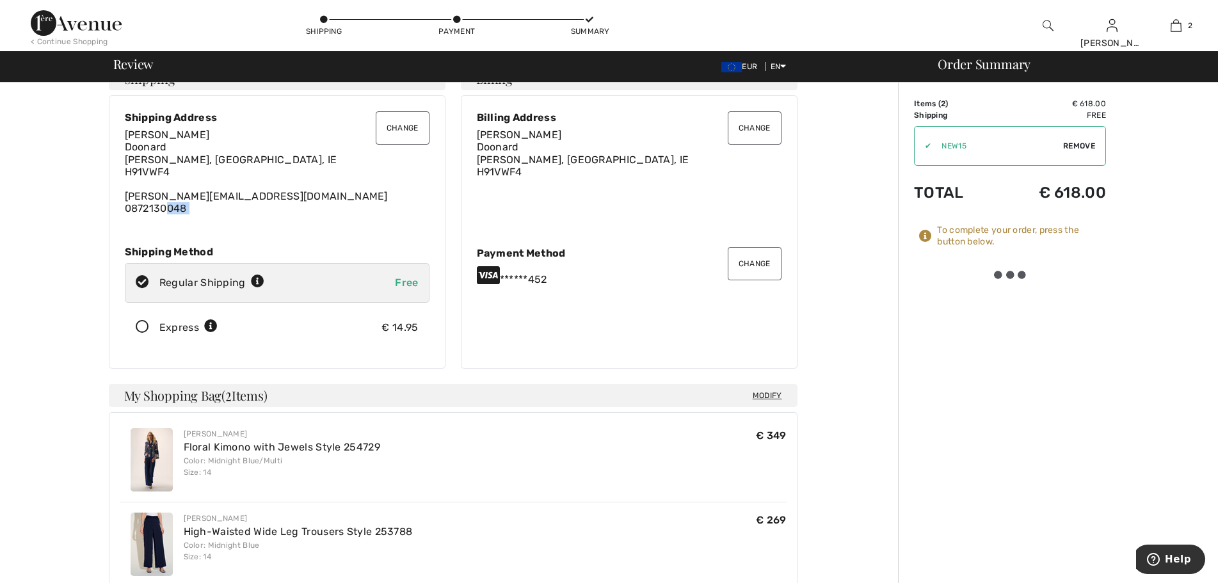
scroll to position [0, 0]
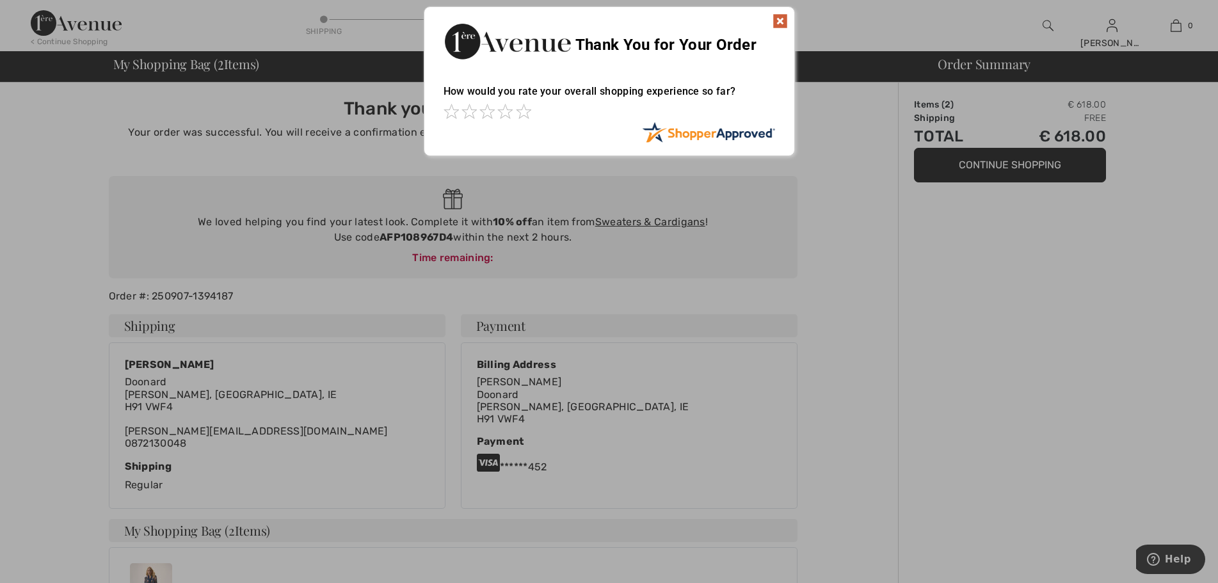
click at [781, 20] on img at bounding box center [779, 20] width 15 height 15
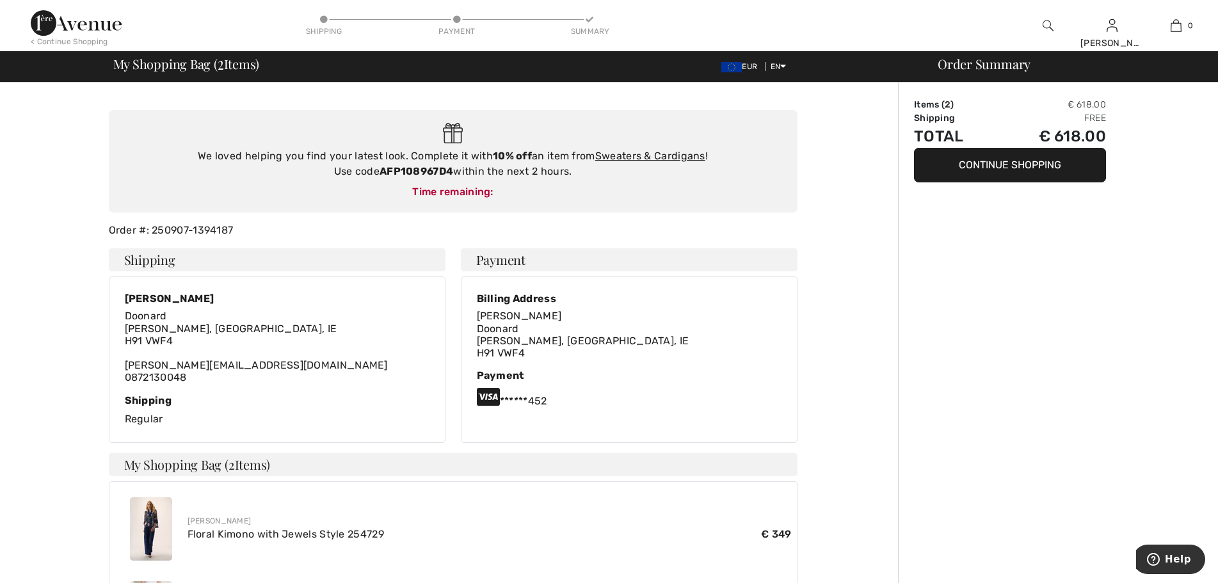
scroll to position [128, 0]
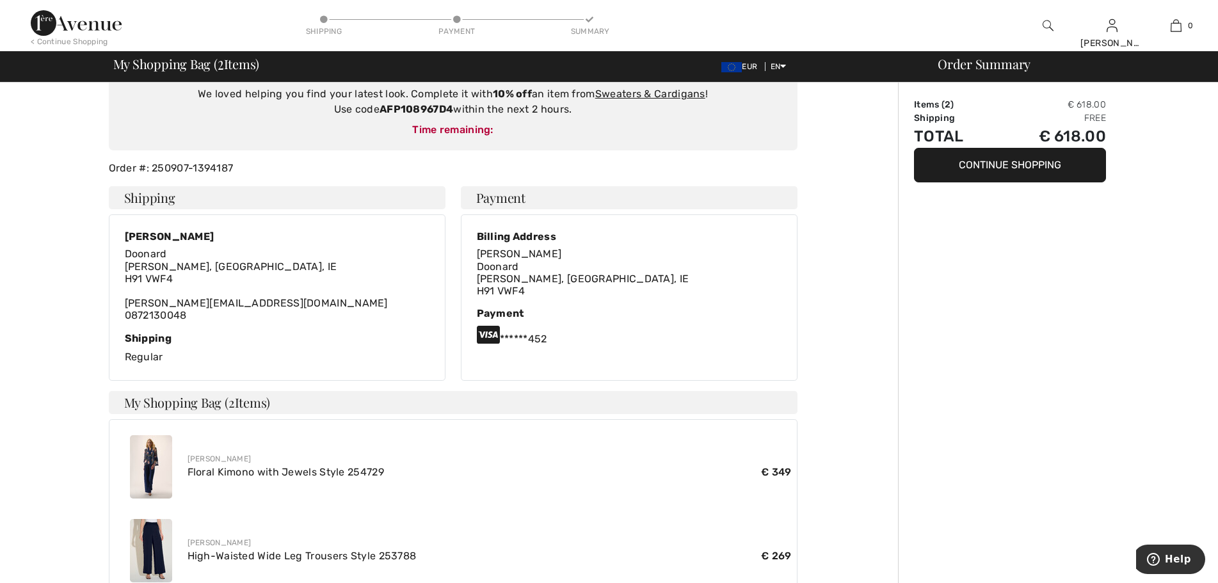
click at [152, 471] on img at bounding box center [151, 466] width 42 height 63
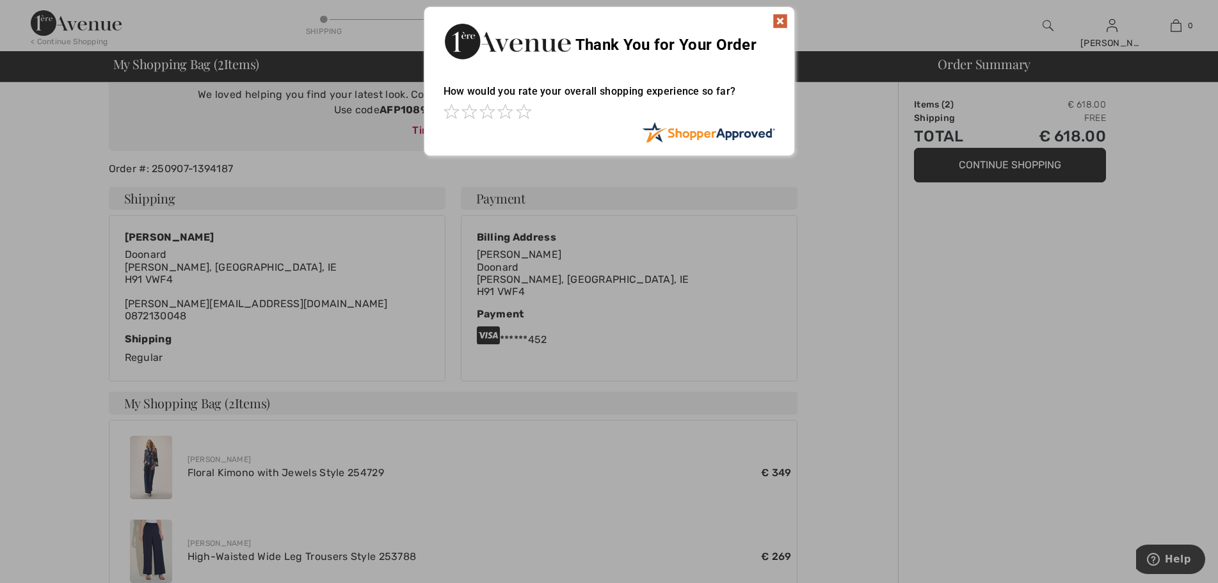
drag, startPoint x: 778, startPoint y: 22, endPoint x: 761, endPoint y: 90, distance: 70.0
click at [778, 22] on img at bounding box center [779, 20] width 15 height 15
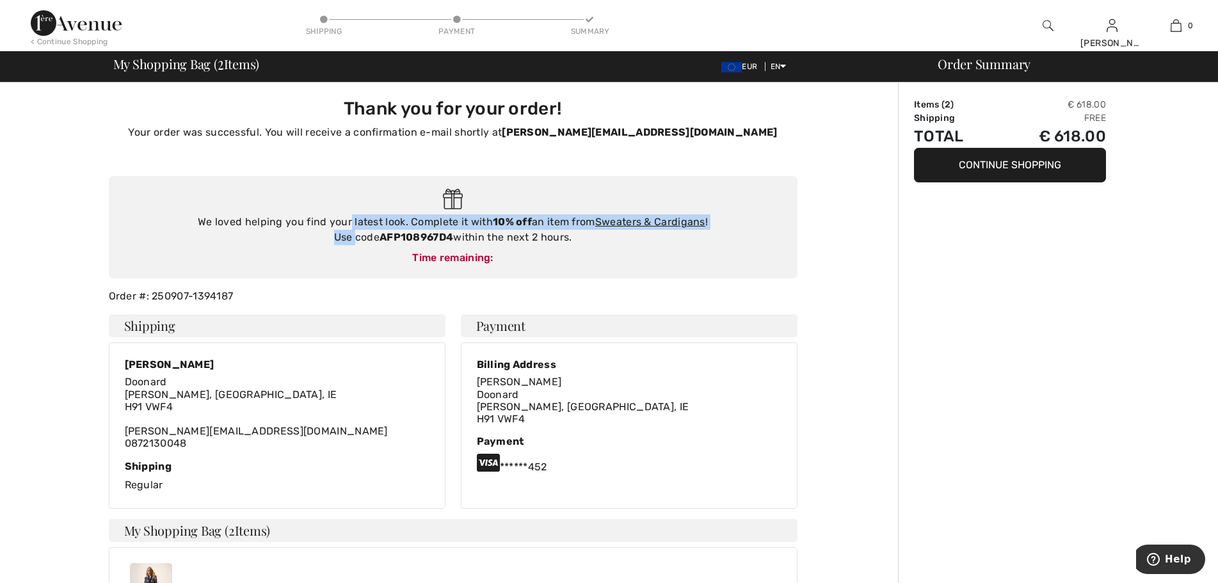
drag, startPoint x: 353, startPoint y: 231, endPoint x: 373, endPoint y: 250, distance: 27.6
click at [353, 233] on div "We loved helping you find your latest look. Complete it with 10% off an item fr…" at bounding box center [453, 229] width 663 height 31
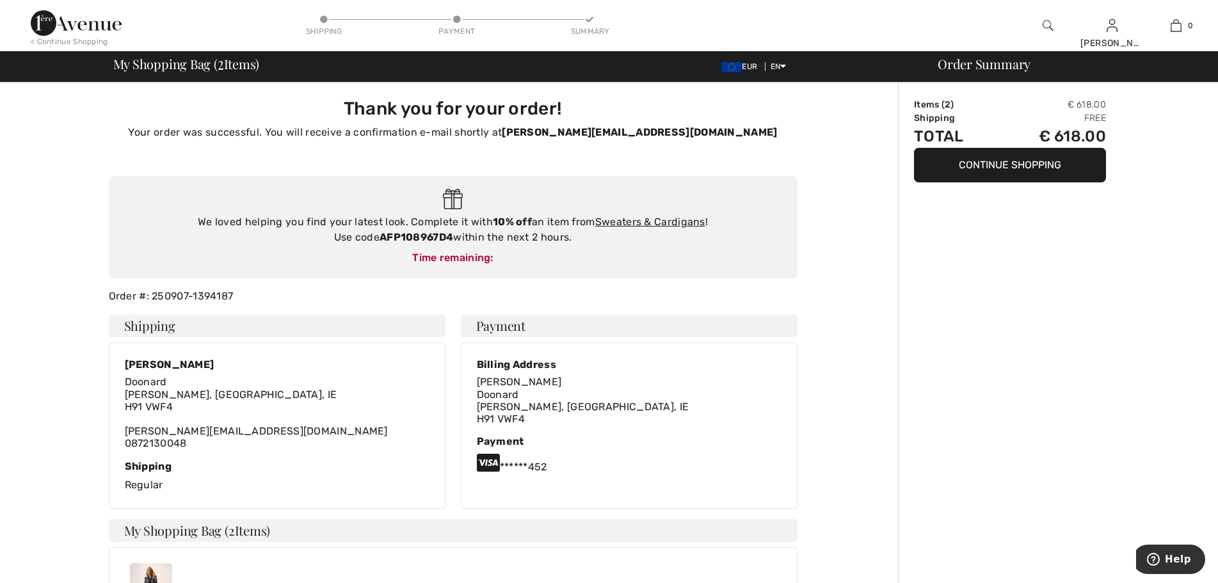
click at [428, 253] on div "Time remaining:" at bounding box center [453, 257] width 663 height 15
drag, startPoint x: 425, startPoint y: 249, endPoint x: 412, endPoint y: 238, distance: 16.8
click at [421, 246] on div "We loved helping you find your latest look. Complete it with 10% off an item fr…" at bounding box center [453, 227] width 688 height 103
click at [412, 238] on strong "AFP108967D4" at bounding box center [416, 237] width 74 height 12
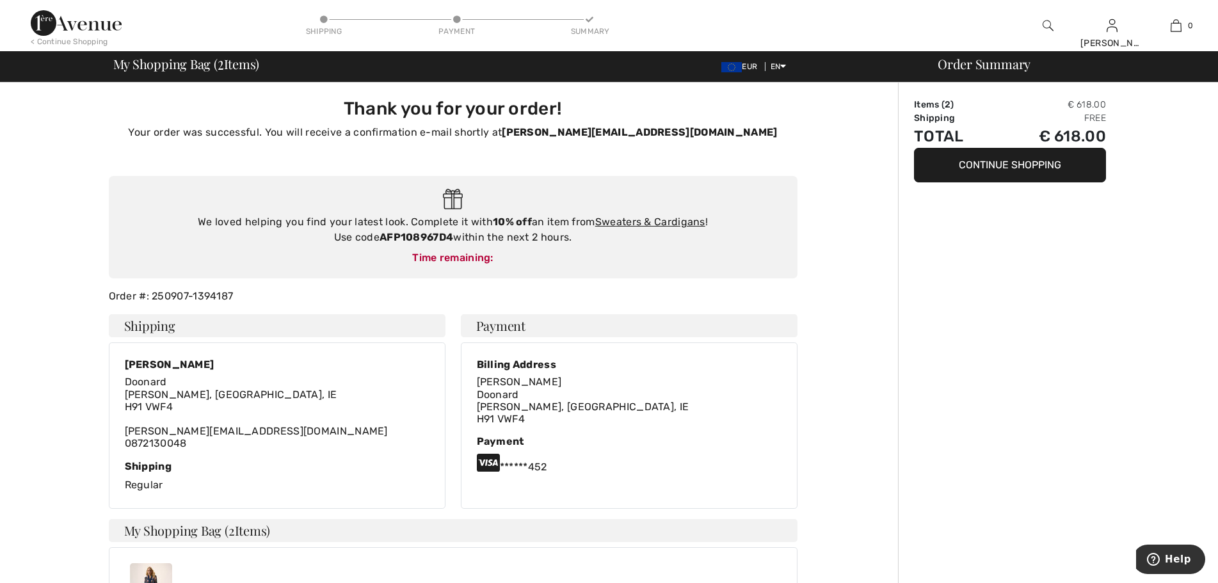
drag, startPoint x: 12, startPoint y: 52, endPoint x: 125, endPoint y: 0, distance: 124.0
click at [69, 21] on div "< Continue Shopping Shipping Payment Summary [PERSON_NAME] Hi, [PERSON_NAME]! M…" at bounding box center [609, 41] width 1218 height 83
